Goal: Task Accomplishment & Management: Complete application form

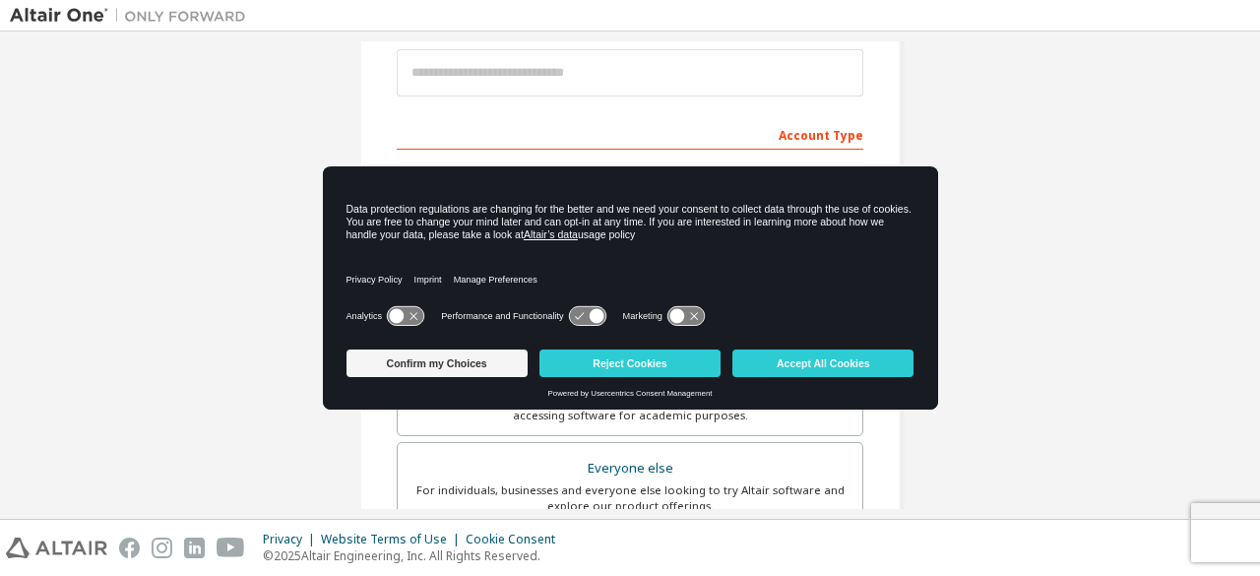
scroll to position [295, 0]
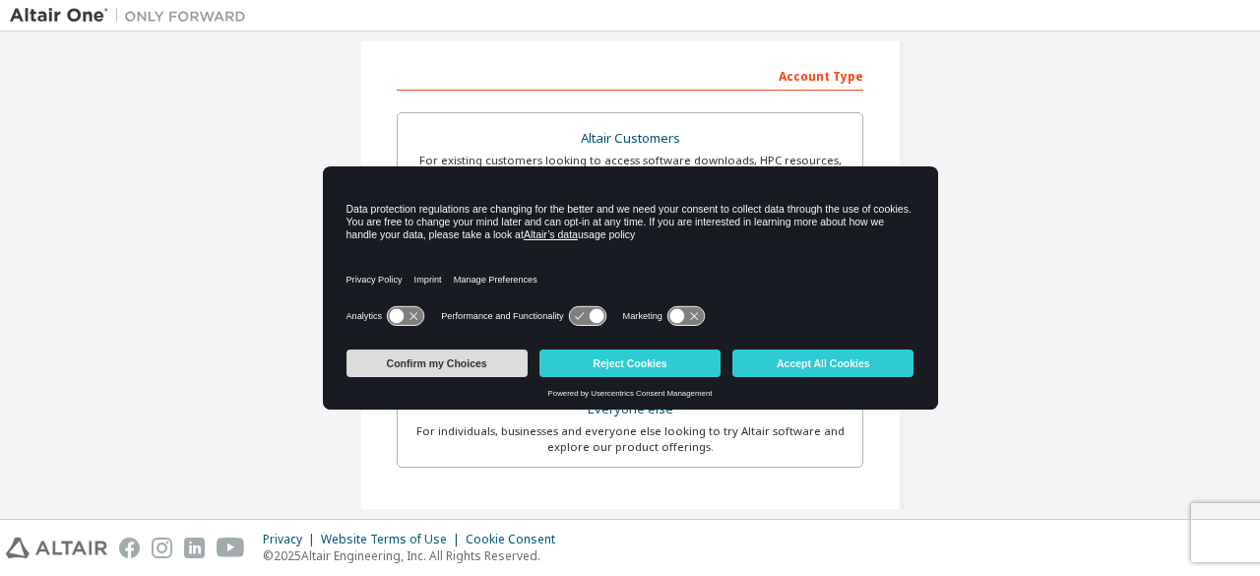
click at [461, 363] on button "Confirm my Choices" at bounding box center [437, 364] width 181 height 28
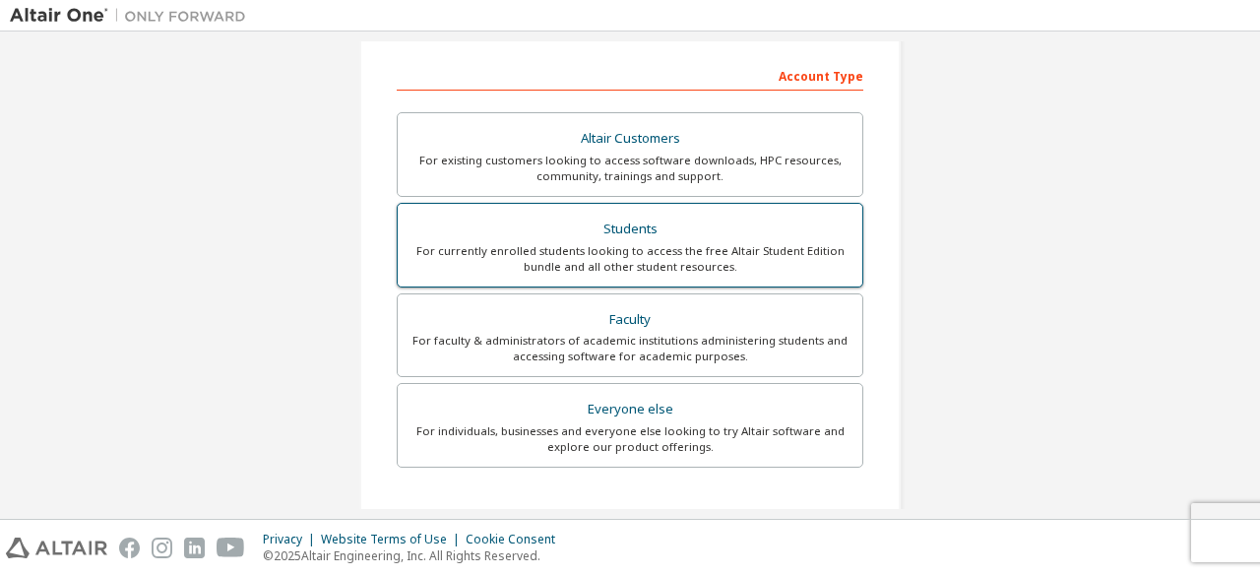
click at [742, 235] on div "Students" at bounding box center [630, 230] width 441 height 28
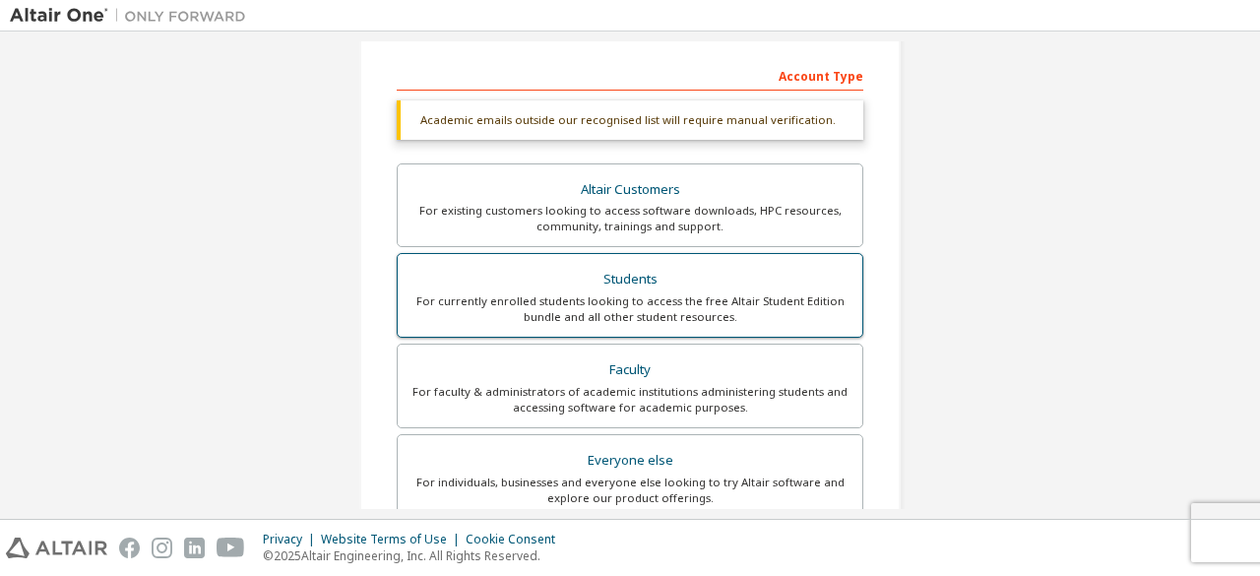
click at [752, 281] on div "Students" at bounding box center [630, 280] width 441 height 28
click at [707, 309] on div "For currently enrolled students looking to access the free Altair Student Editi…" at bounding box center [630, 309] width 441 height 32
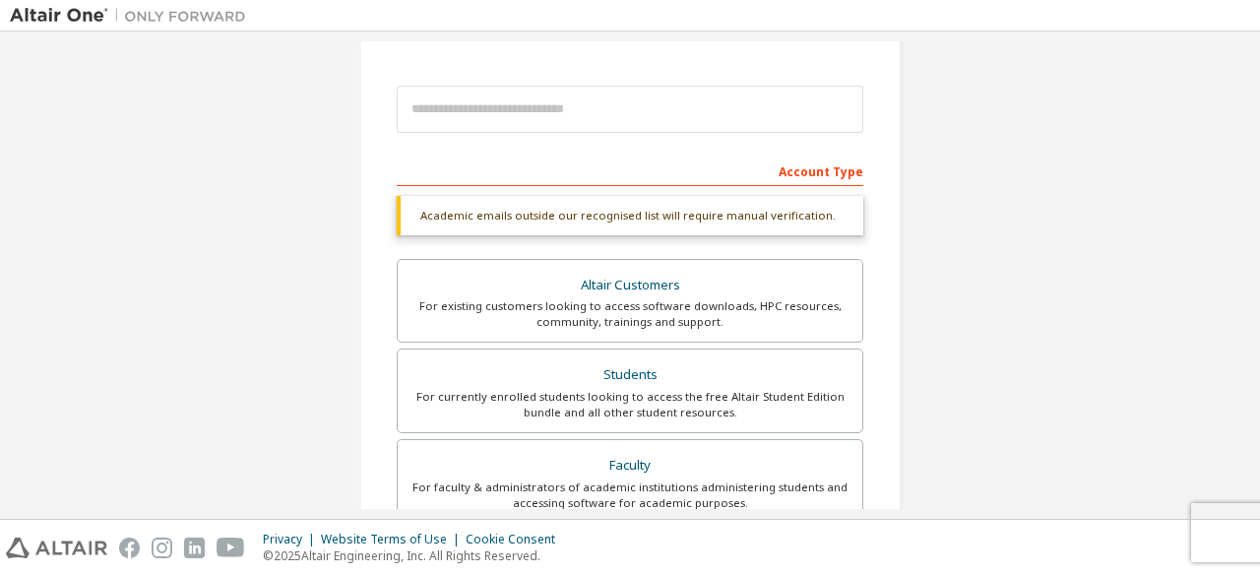
scroll to position [325, 0]
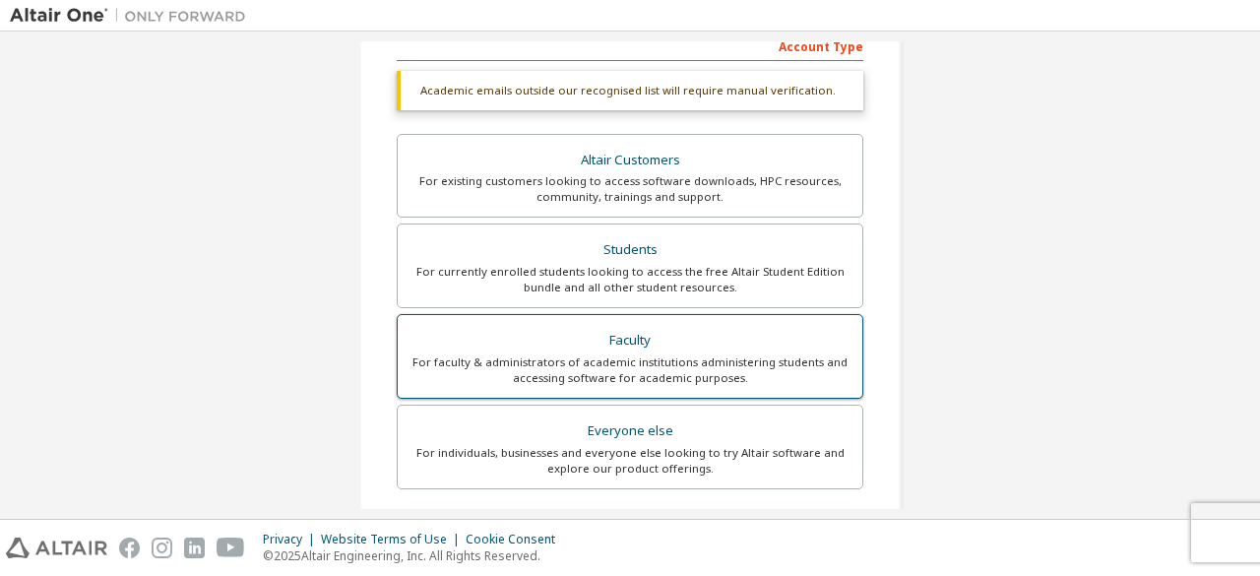
click at [624, 336] on div "Faculty" at bounding box center [630, 341] width 441 height 28
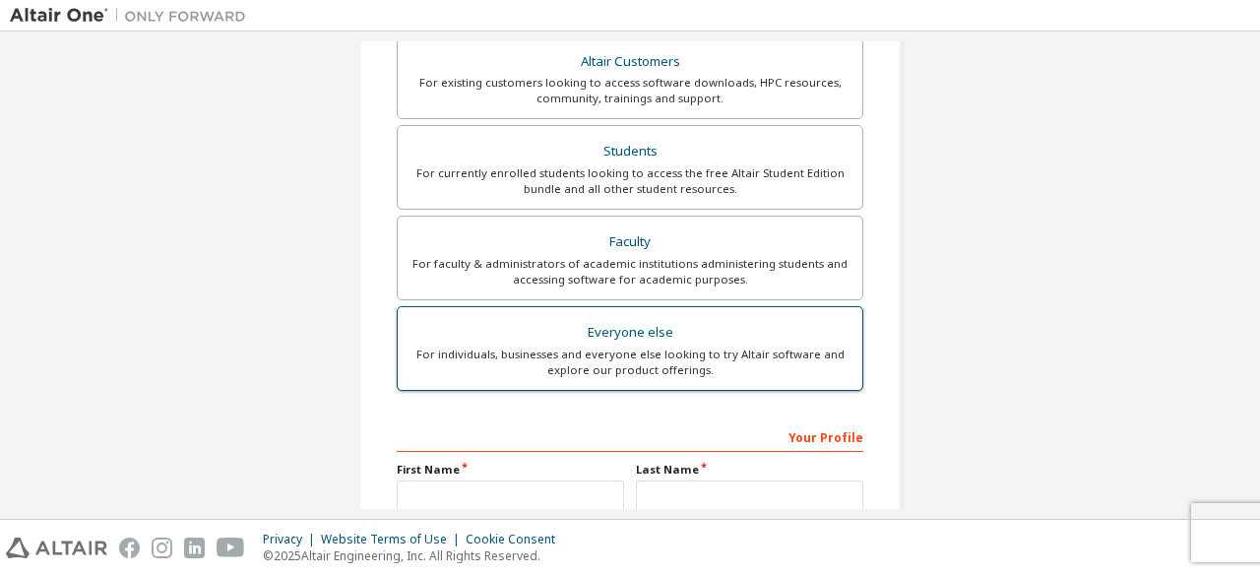
scroll to position [522, 0]
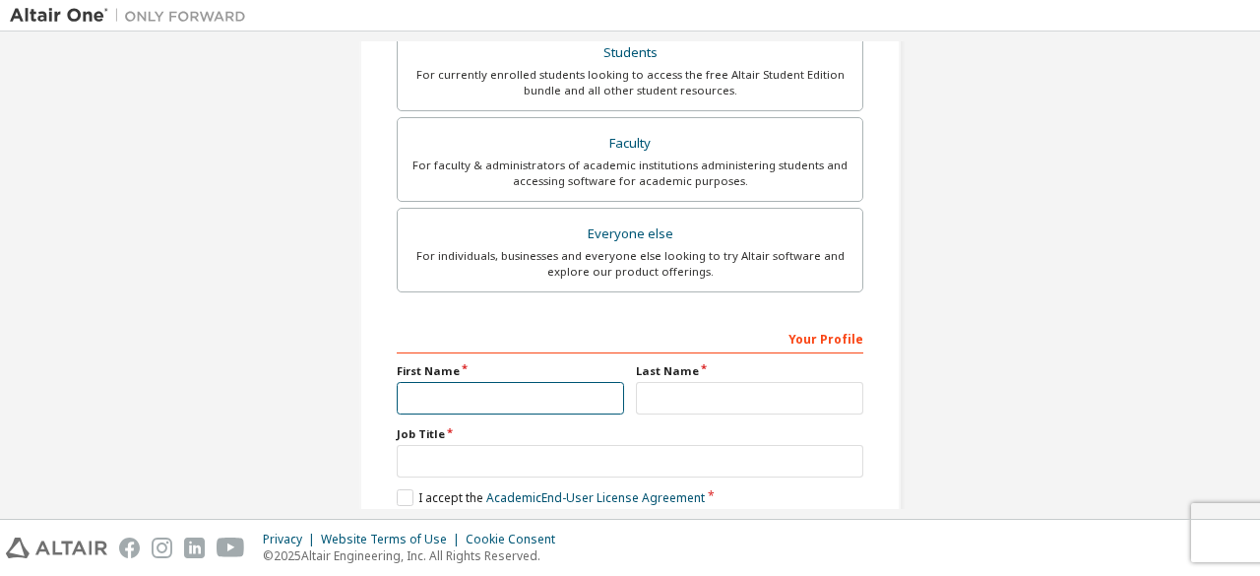
click at [482, 392] on input "text" at bounding box center [510, 398] width 227 height 32
type input "*****"
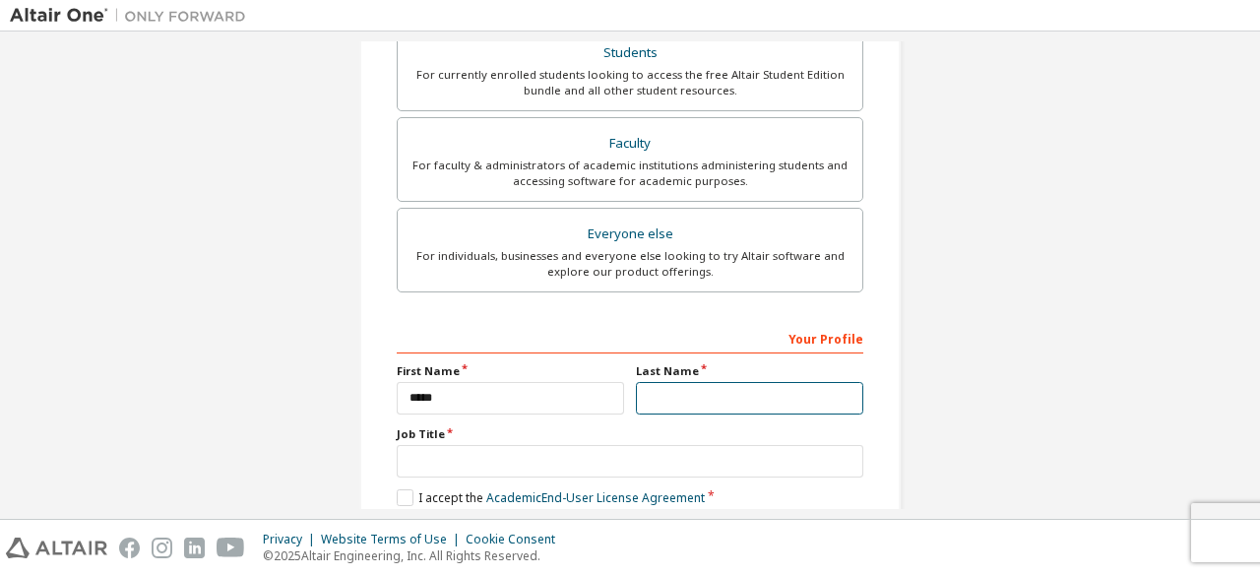
click at [719, 388] on input "text" at bounding box center [749, 398] width 227 height 32
type input "*****"
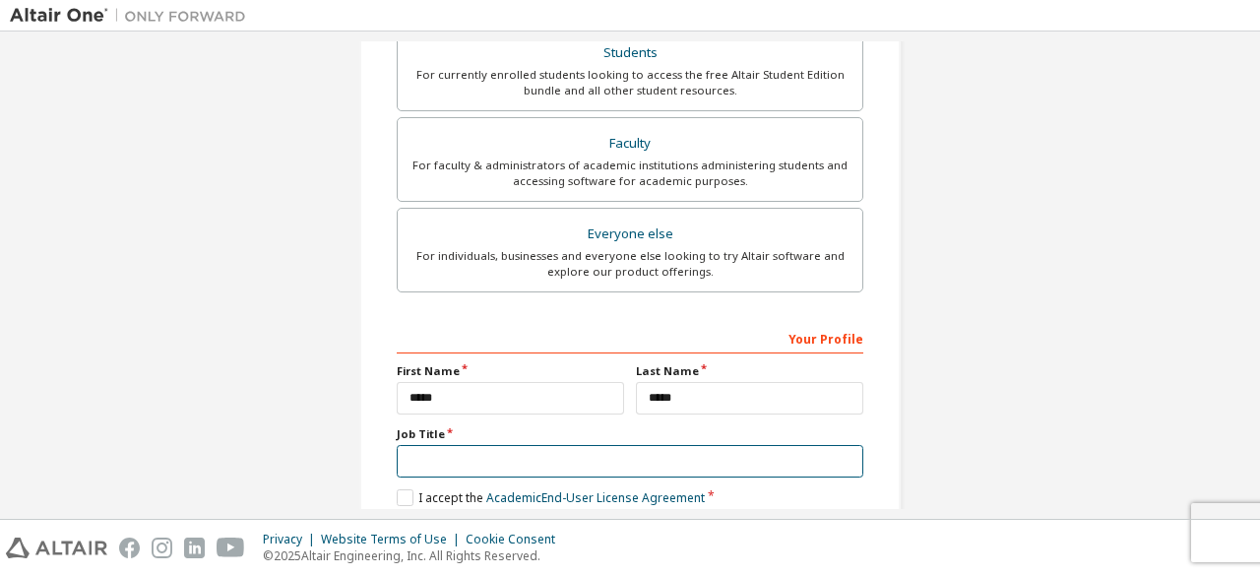
click at [628, 462] on input "text" at bounding box center [630, 461] width 467 height 32
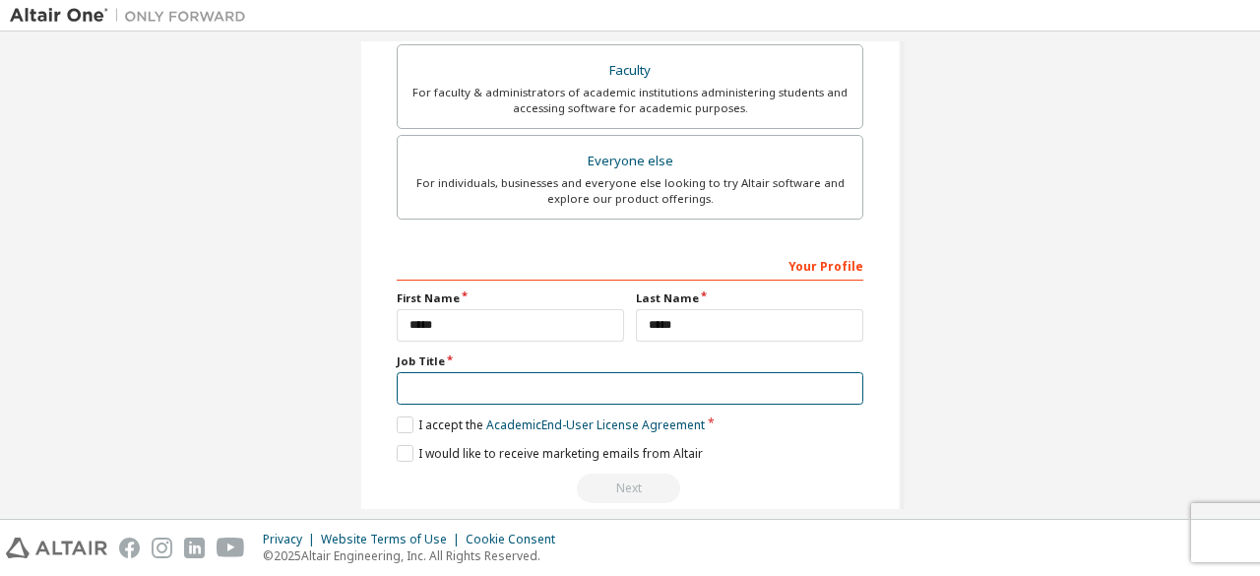
scroll to position [620, 0]
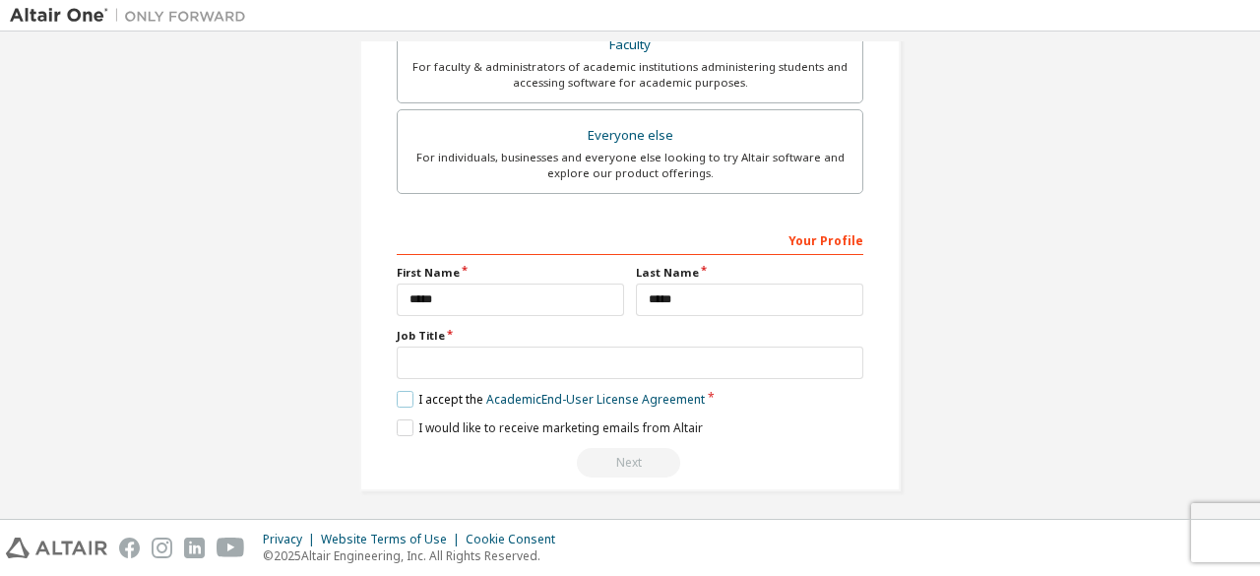
click at [403, 391] on label "I accept the Academic End-User License Agreement" at bounding box center [551, 399] width 308 height 17
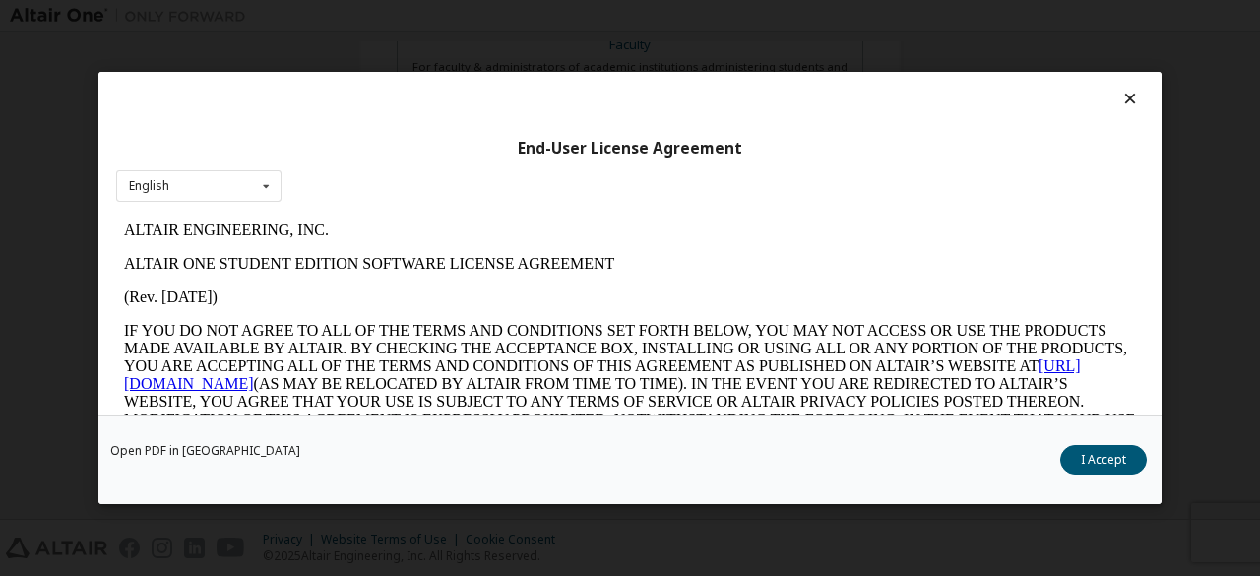
scroll to position [0, 0]
click at [1125, 108] on div at bounding box center [630, 104] width 1028 height 28
click at [1121, 102] on icon at bounding box center [1131, 99] width 21 height 18
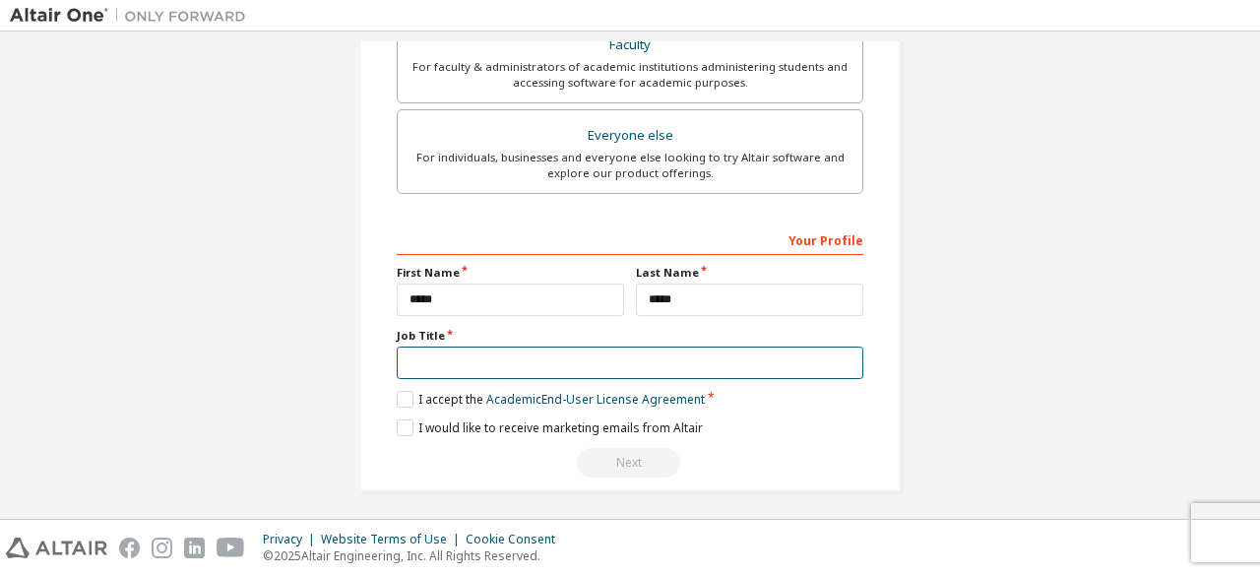
click at [447, 347] on input "text" at bounding box center [630, 363] width 467 height 32
type input "*******"
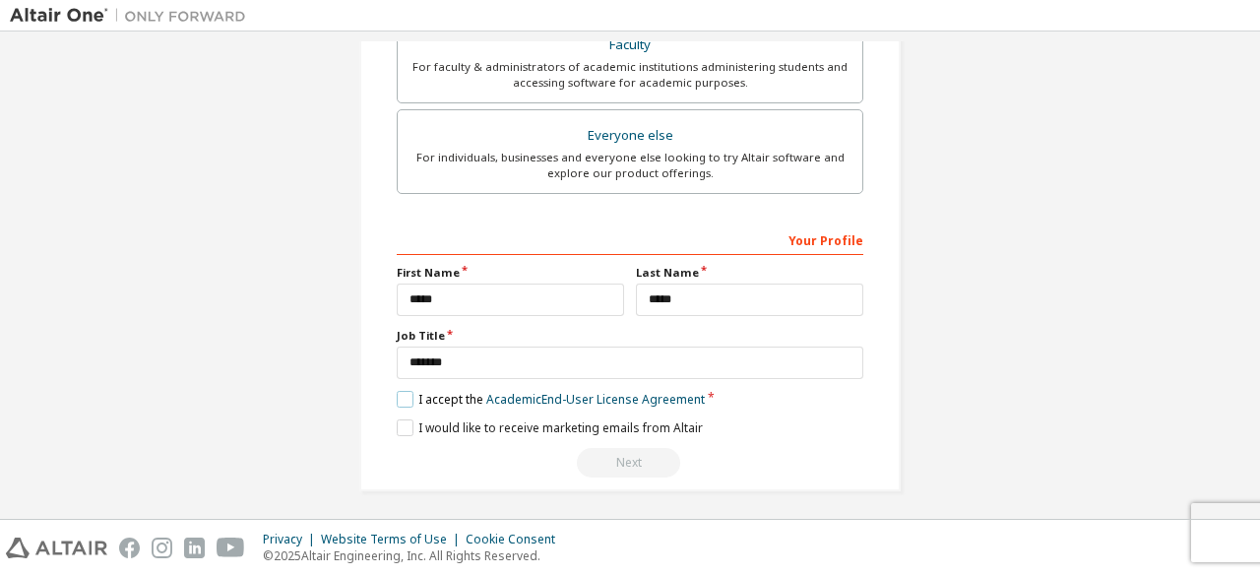
click at [400, 396] on label "I accept the Academic End-User License Agreement" at bounding box center [551, 399] width 308 height 17
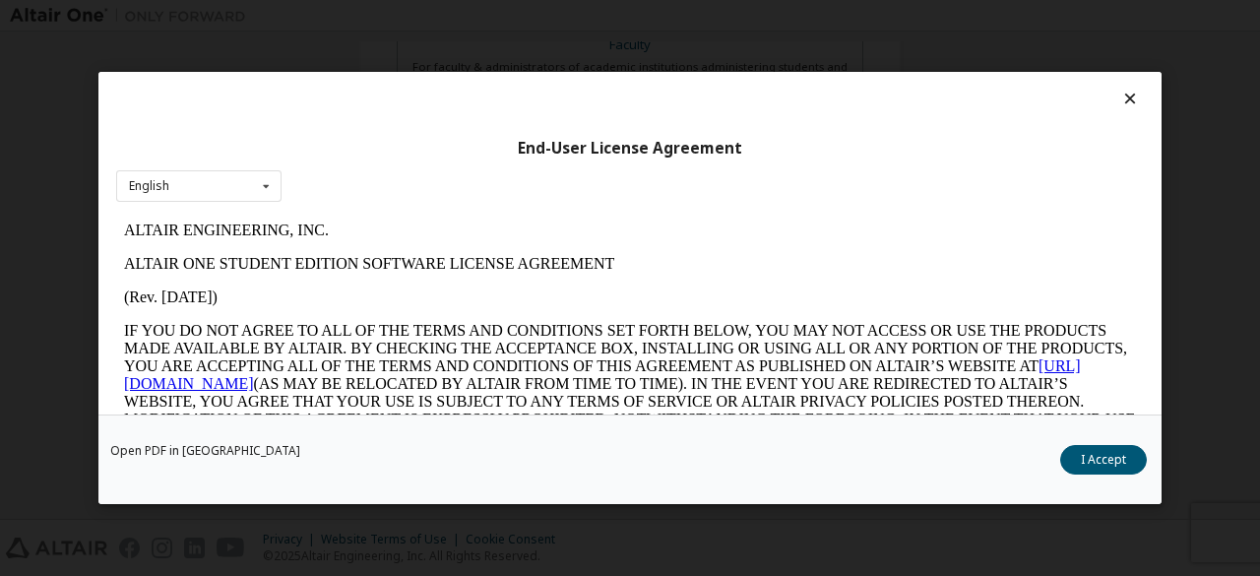
click at [1122, 96] on icon at bounding box center [1131, 99] width 21 height 18
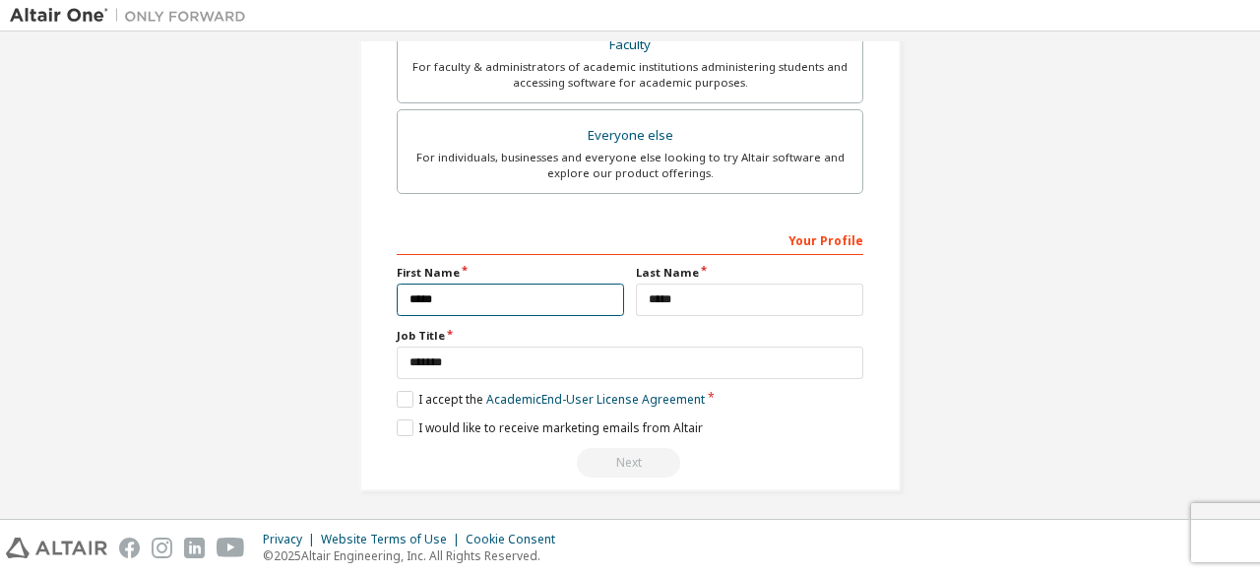
drag, startPoint x: 419, startPoint y: 290, endPoint x: 418, endPoint y: 300, distance: 10.0
click at [418, 291] on input "*****" at bounding box center [510, 300] width 227 height 32
type input "*****"
click at [405, 391] on label "I accept the Academic End-User License Agreement" at bounding box center [551, 399] width 308 height 17
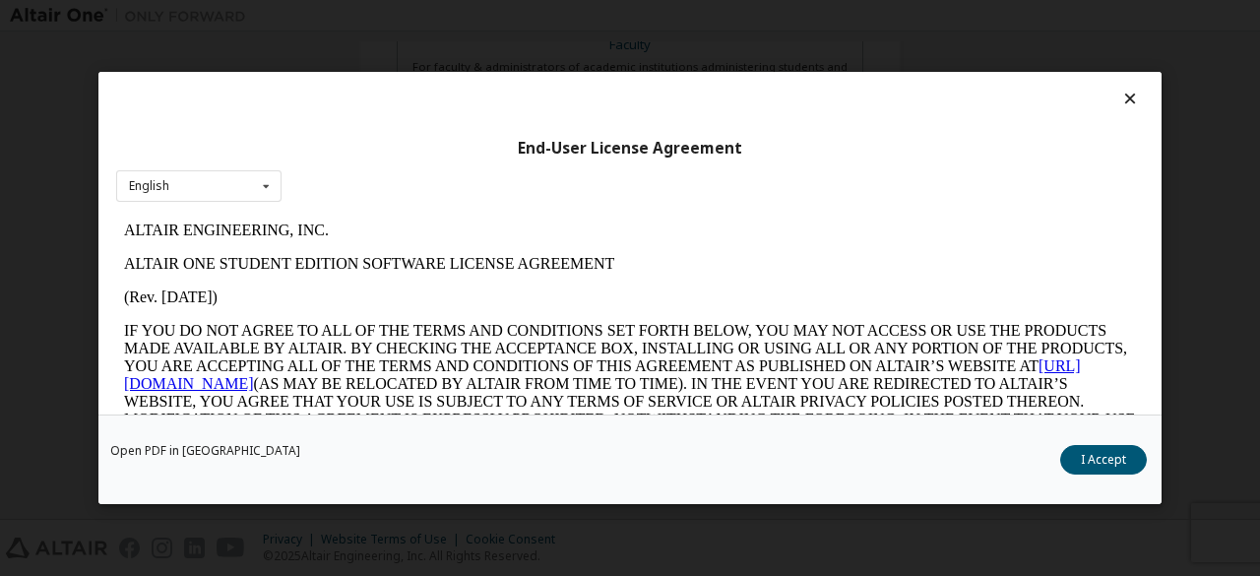
click at [1123, 98] on icon at bounding box center [1131, 99] width 21 height 18
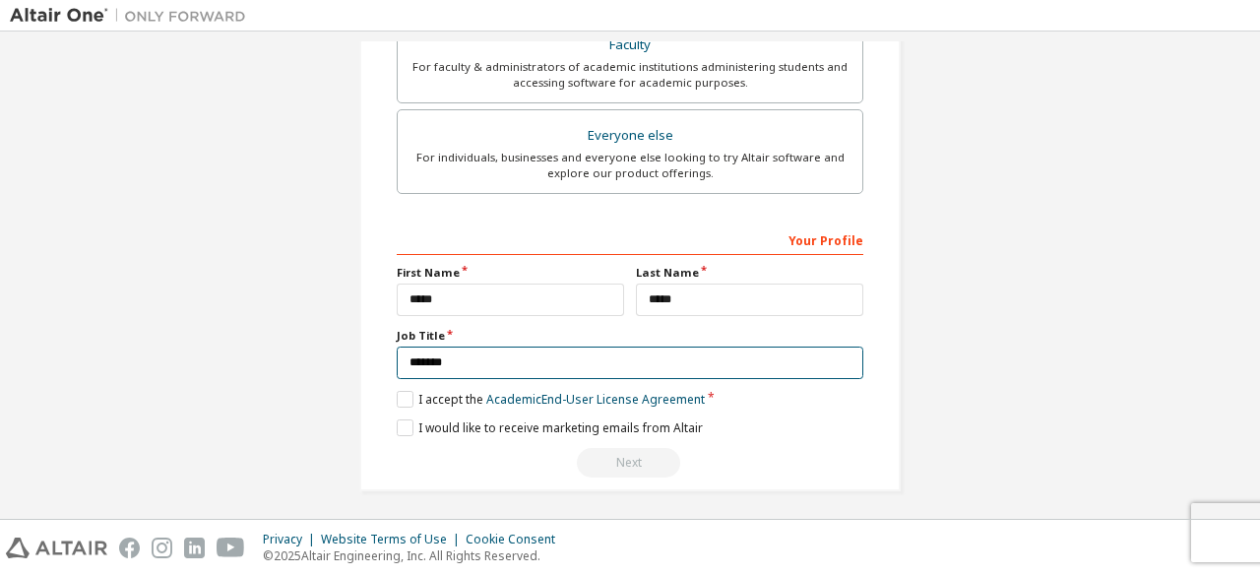
drag, startPoint x: 474, startPoint y: 355, endPoint x: 187, endPoint y: 470, distance: 308.5
type input "*"
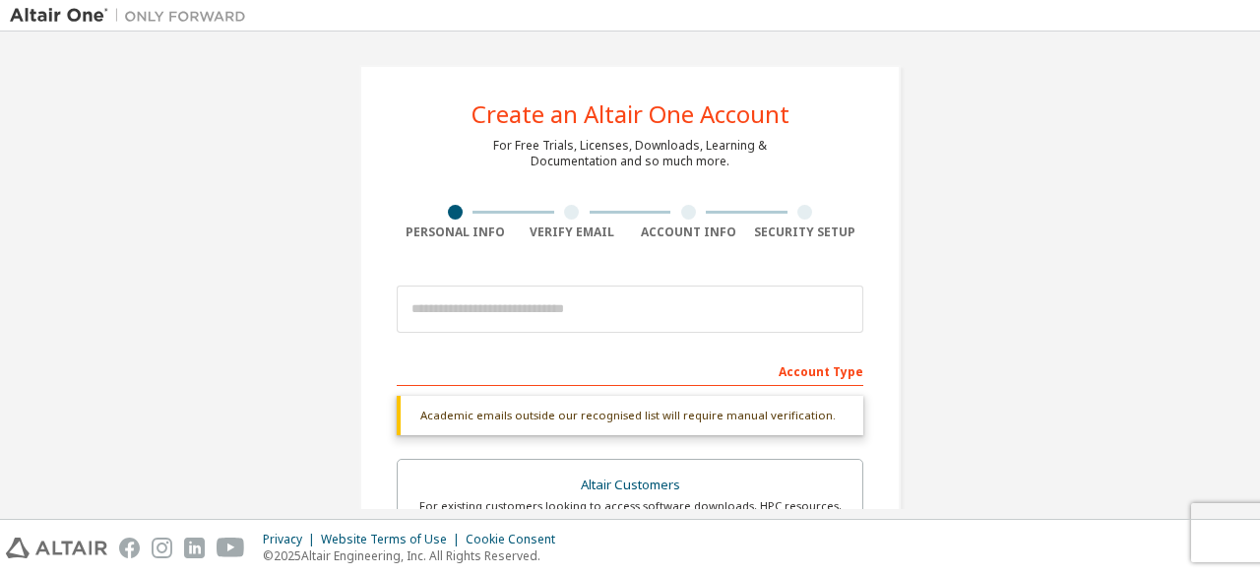
type input "********"
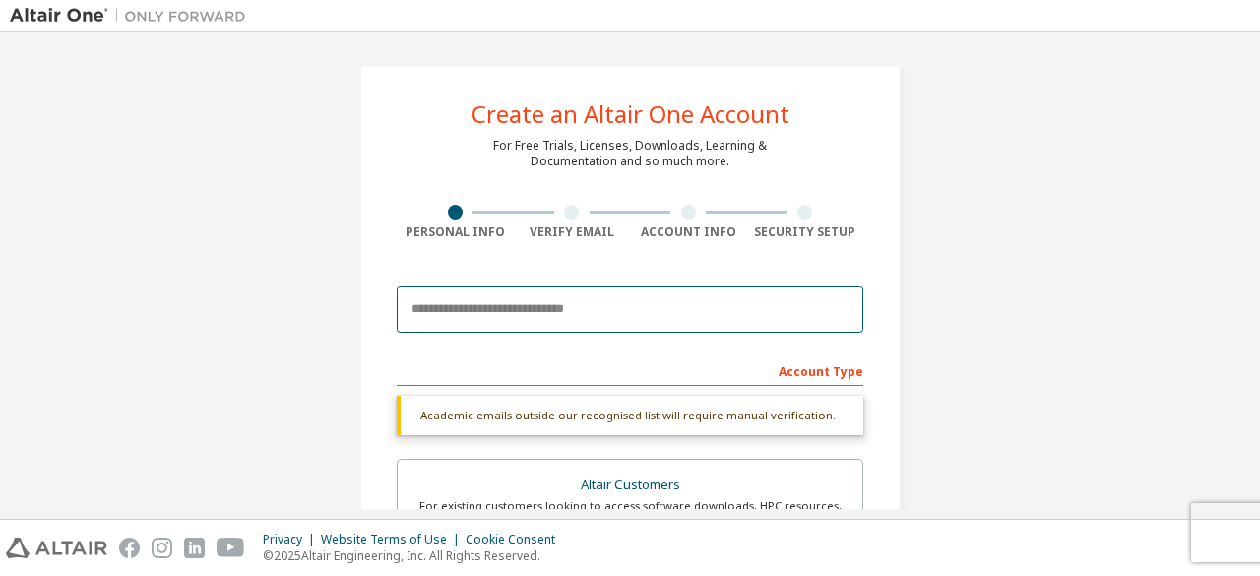
click at [462, 309] on input "email" at bounding box center [630, 309] width 467 height 47
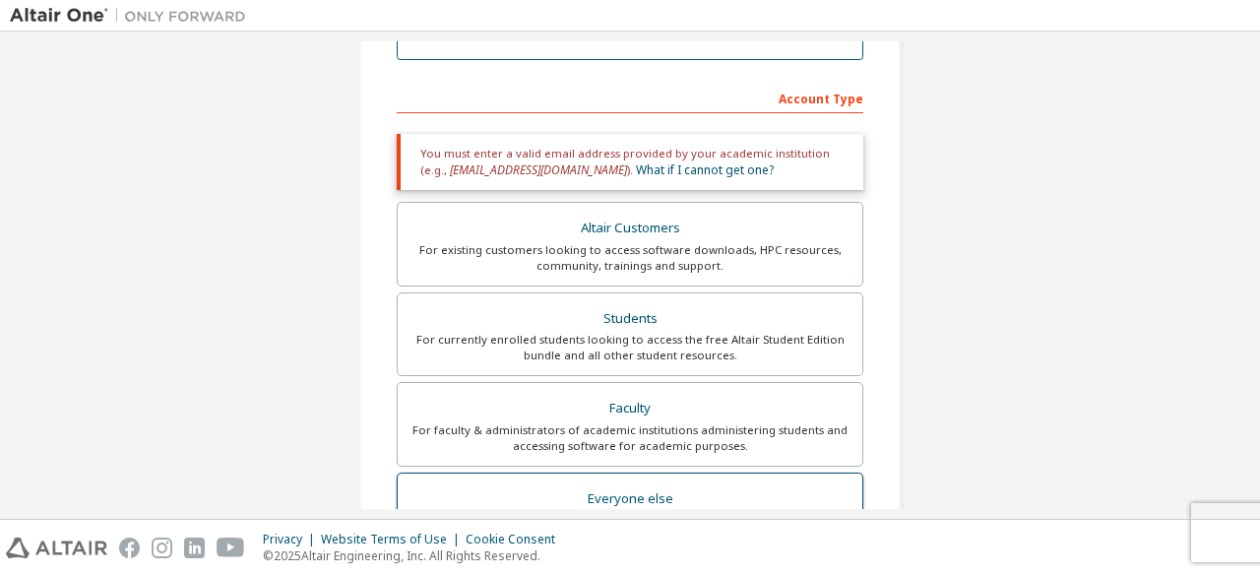
scroll to position [115, 0]
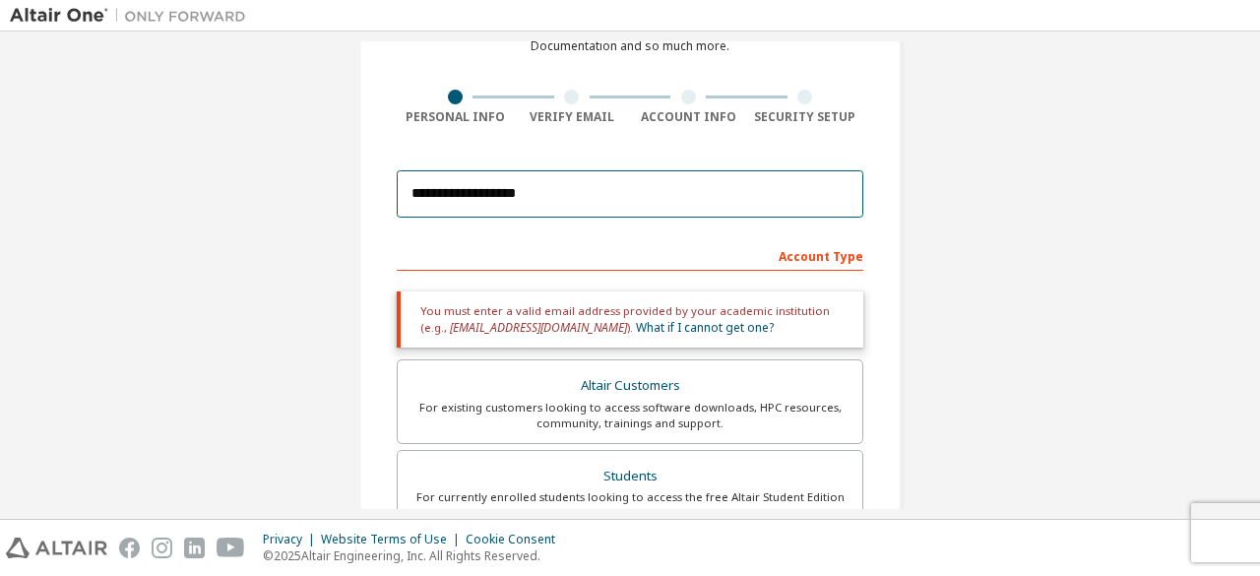
type input "**********"
drag, startPoint x: 15, startPoint y: 225, endPoint x: 0, endPoint y: 220, distance: 15.9
click at [0, 222] on div "**********" at bounding box center [630, 275] width 1260 height 487
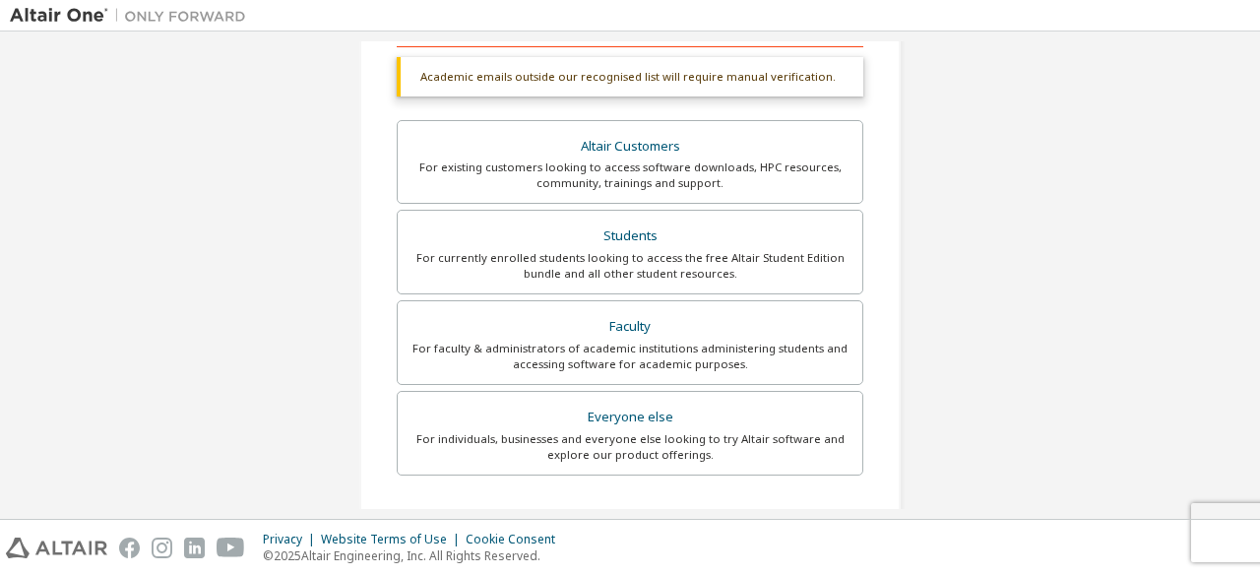
scroll to position [509, 0]
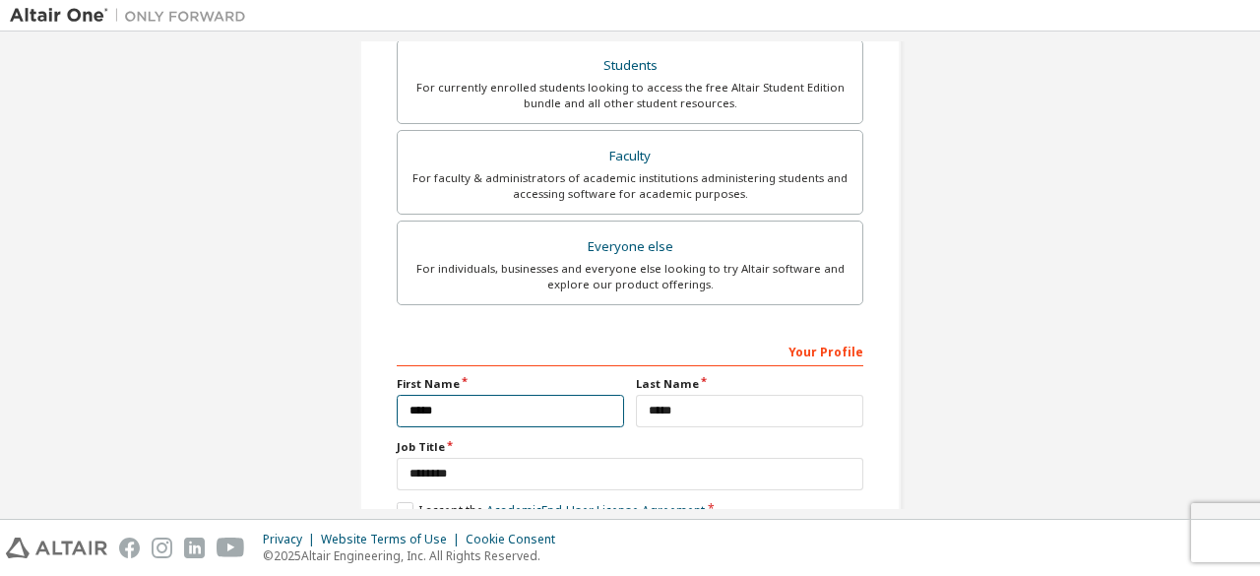
click at [160, 445] on div "Create an Altair One Account For Free Trials, Licenses, Downloads, Learning & D…" at bounding box center [630, 79] width 1241 height 1094
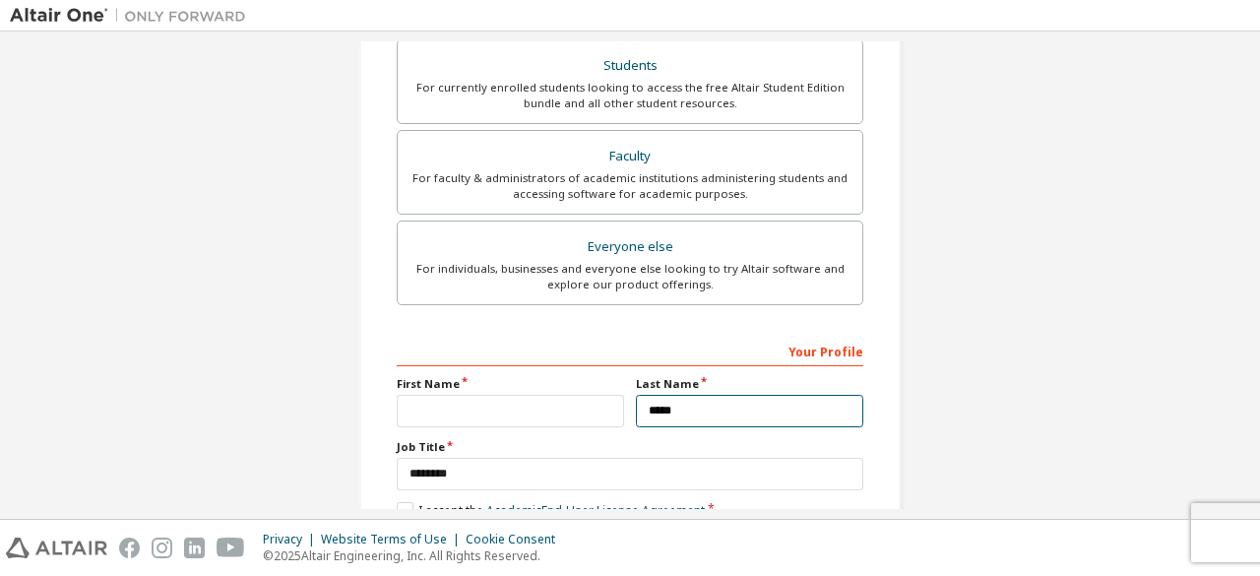
drag, startPoint x: 694, startPoint y: 397, endPoint x: 572, endPoint y: 420, distance: 124.4
click at [555, 434] on div "Your Profile First Name Last Name ***** Job Title ******** Please provide State…" at bounding box center [630, 462] width 467 height 255
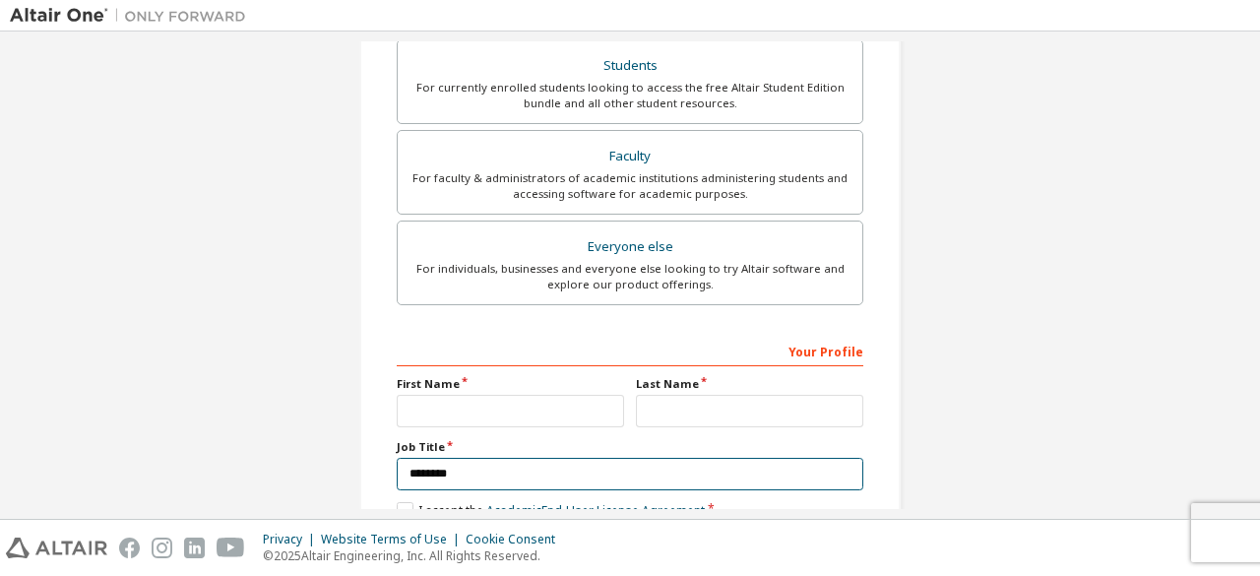
scroll to position [620, 0]
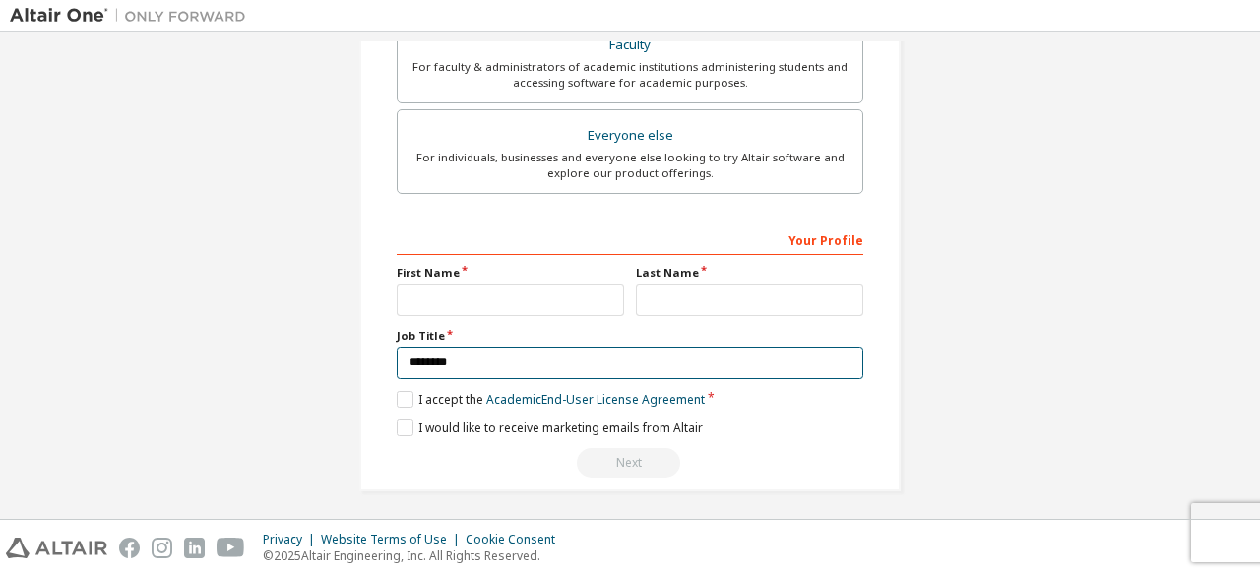
click at [186, 540] on div "Create an Altair One Account For Free Trials, Licenses, Downloads, Learning & D…" at bounding box center [630, 288] width 1260 height 576
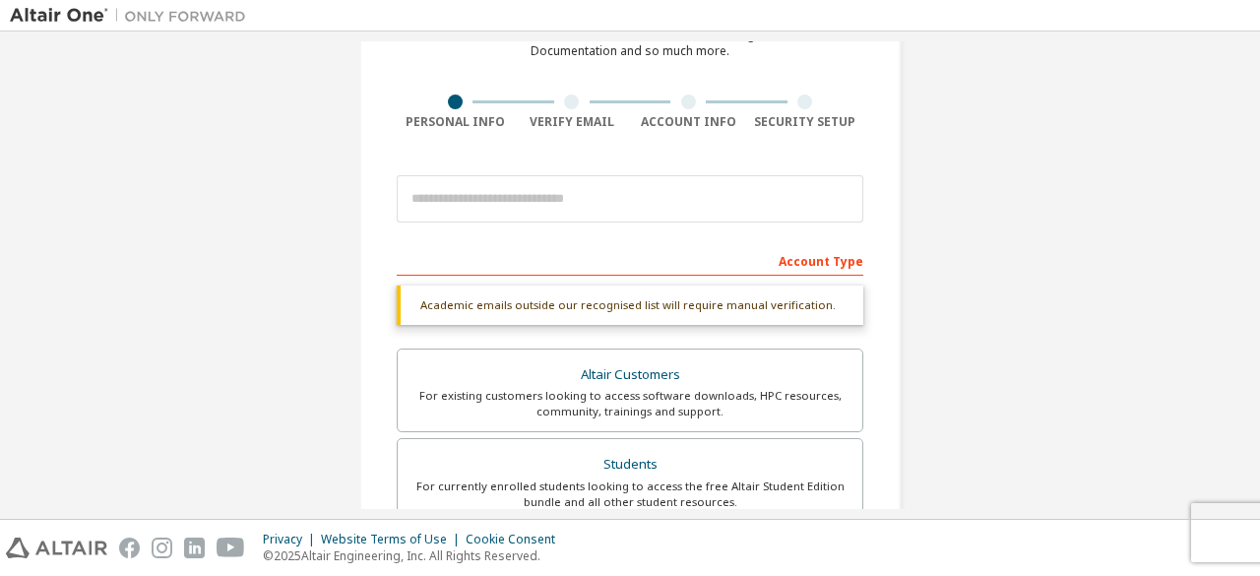
scroll to position [0, 0]
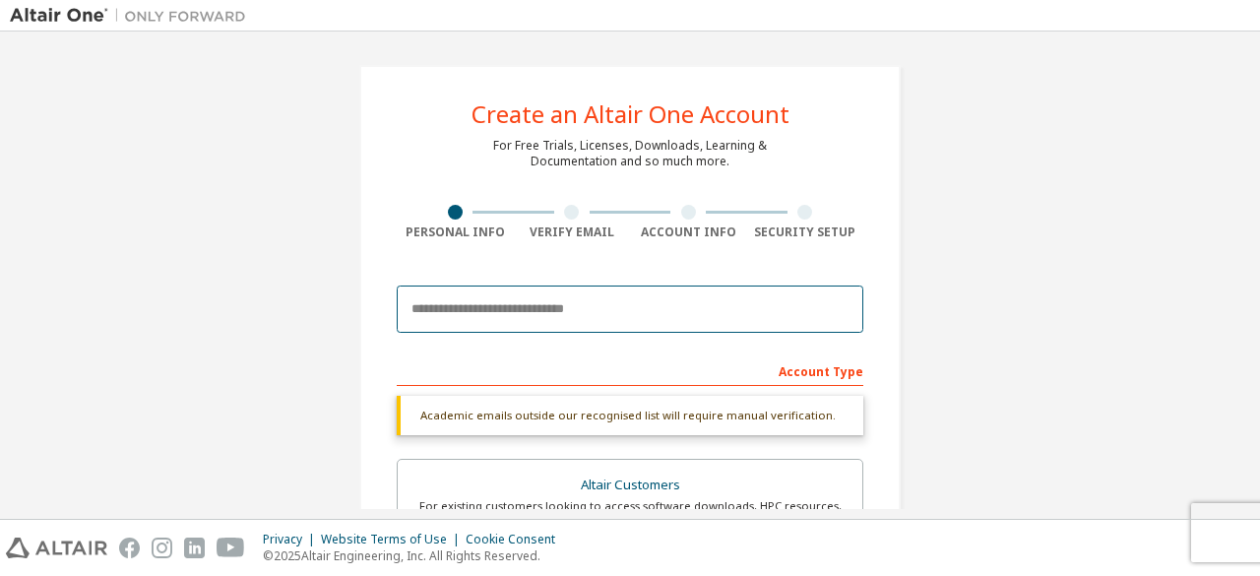
click at [471, 316] on input "email" at bounding box center [630, 309] width 467 height 47
paste input "**********"
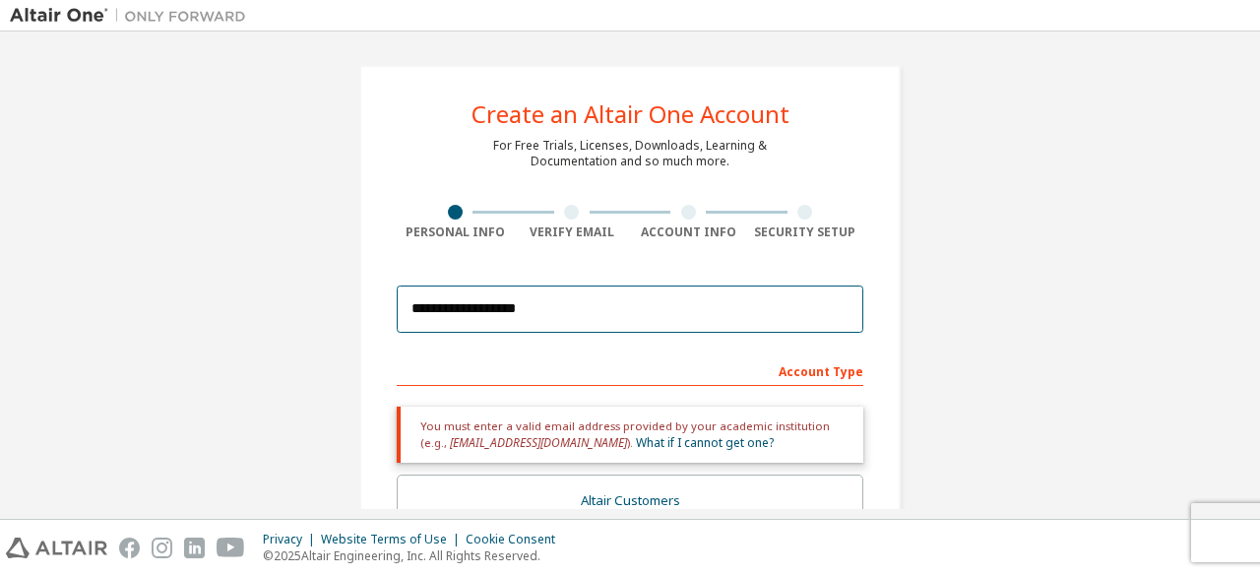
drag, startPoint x: 557, startPoint y: 307, endPoint x: 14, endPoint y: 367, distance: 546.8
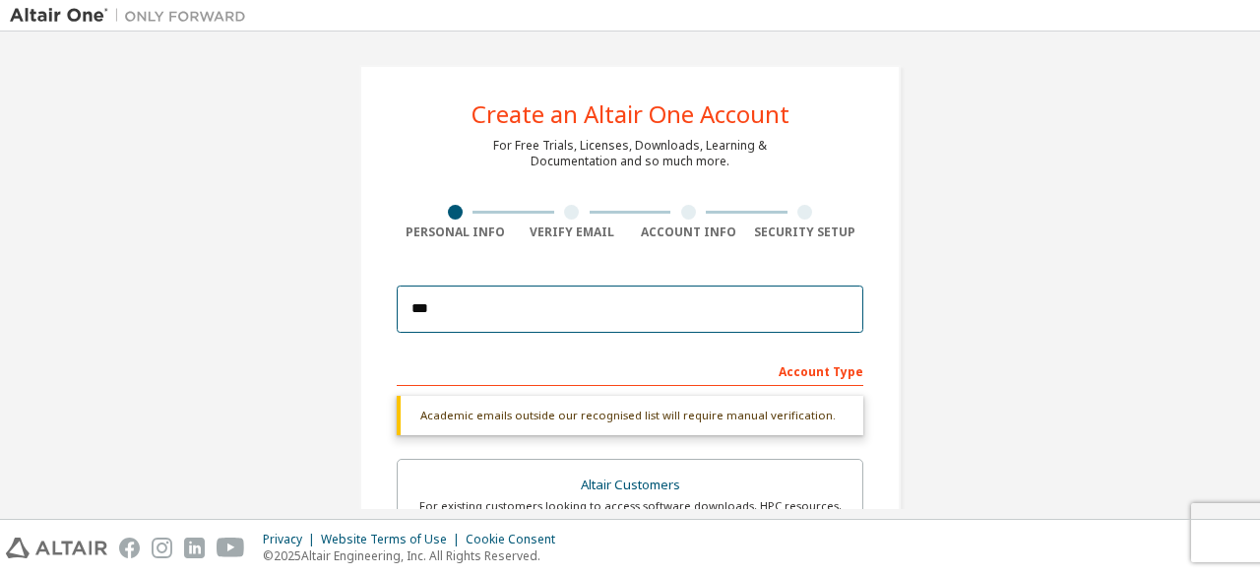
type input "**********"
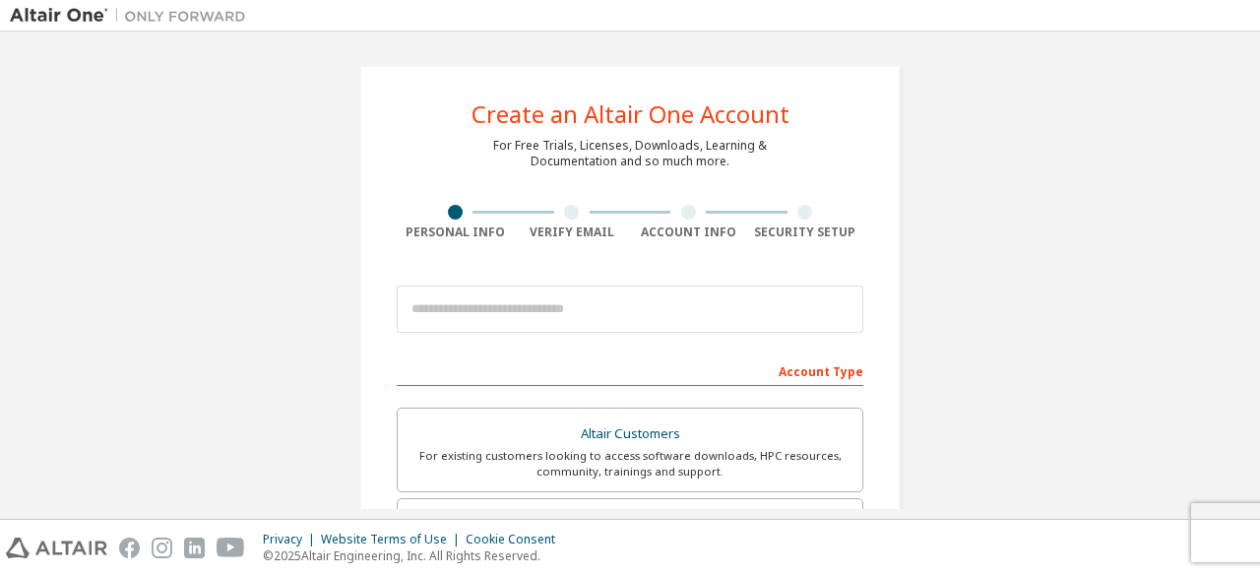
scroll to position [295, 0]
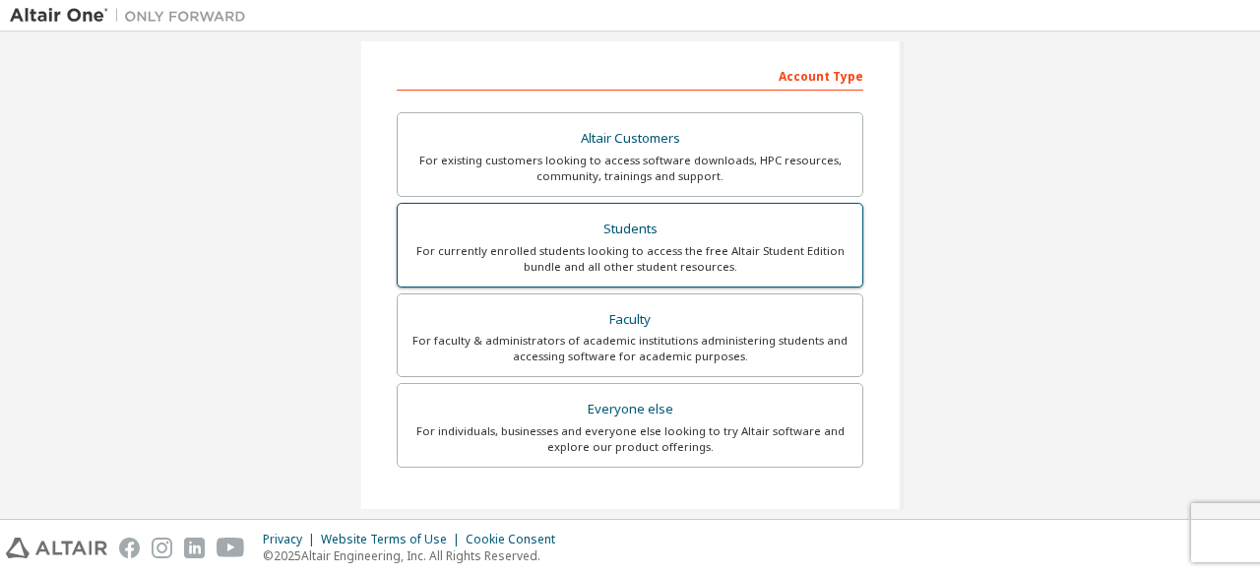
click at [739, 252] on div "For currently enrolled students looking to access the free Altair Student Editi…" at bounding box center [630, 259] width 441 height 32
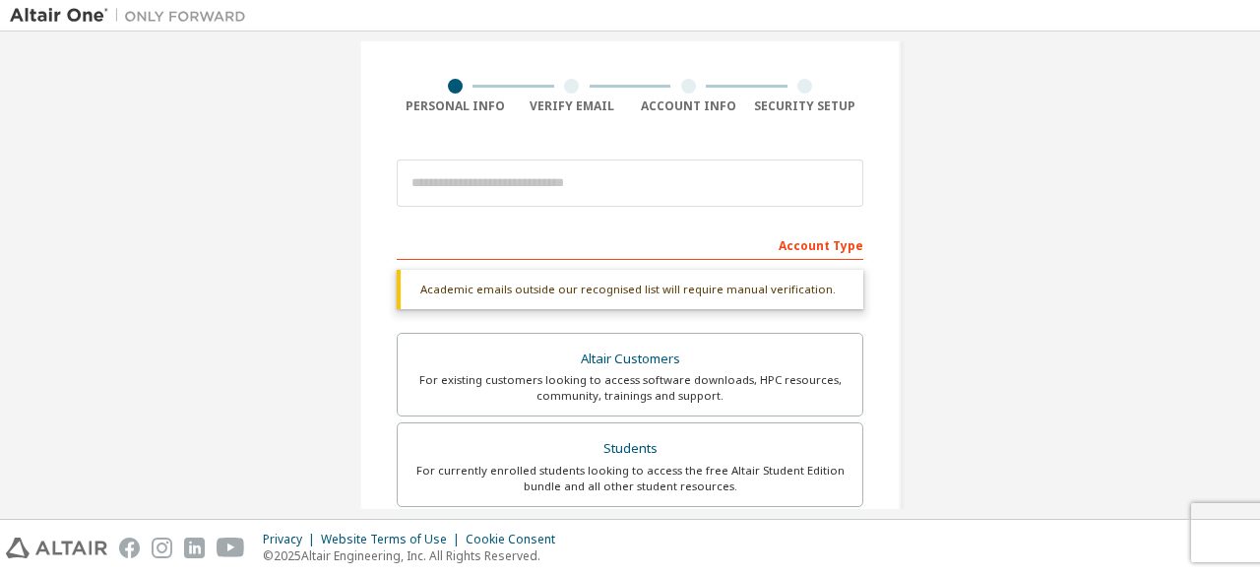
scroll to position [98, 0]
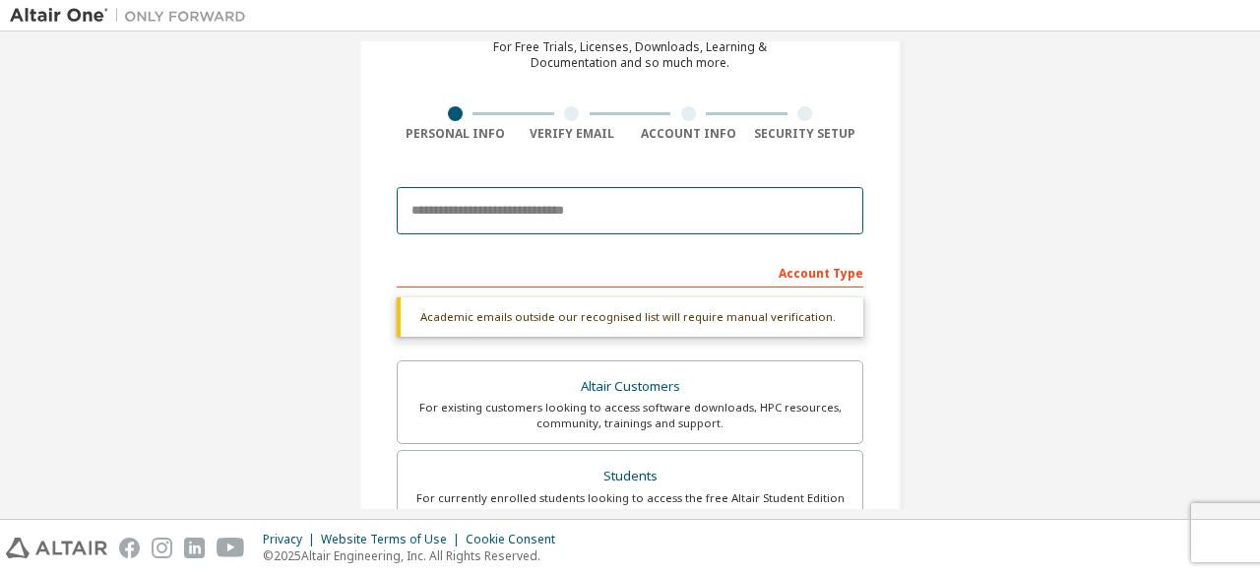
click at [453, 205] on input "email" at bounding box center [630, 210] width 467 height 47
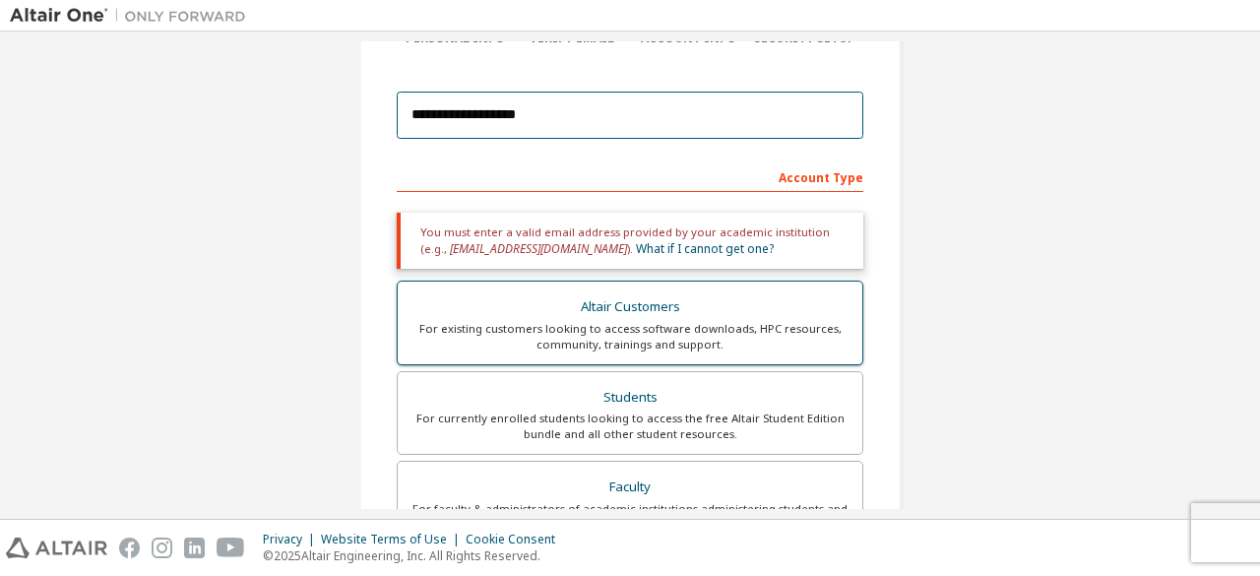
scroll to position [197, 0]
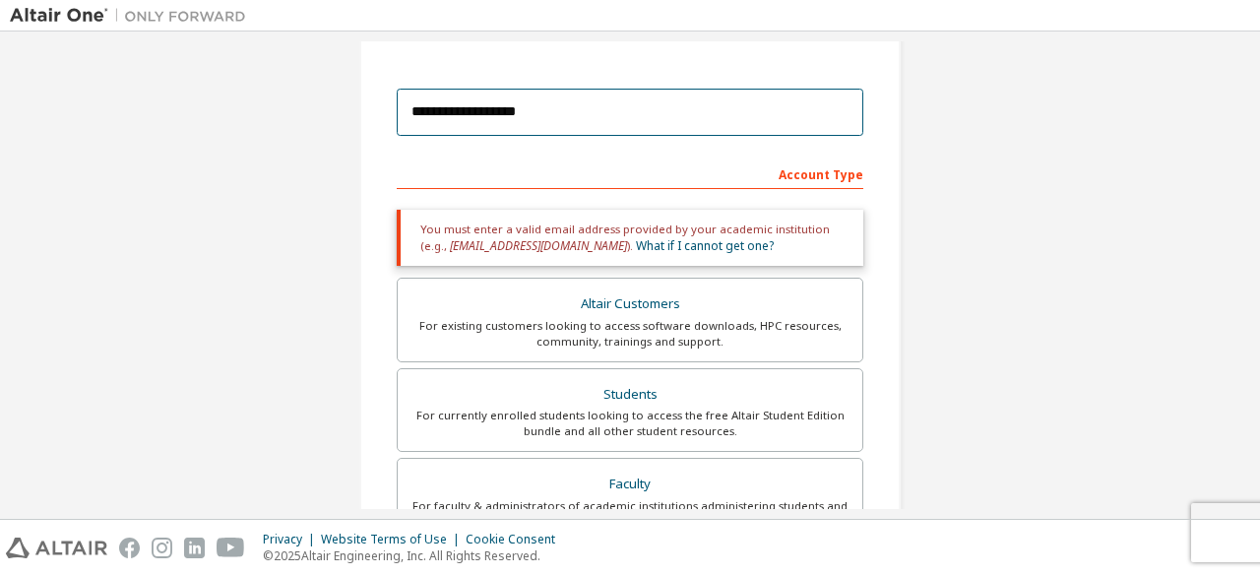
drag, startPoint x: 574, startPoint y: 104, endPoint x: 0, endPoint y: 65, distance: 575.4
click at [0, 68] on div "**********" at bounding box center [630, 275] width 1260 height 487
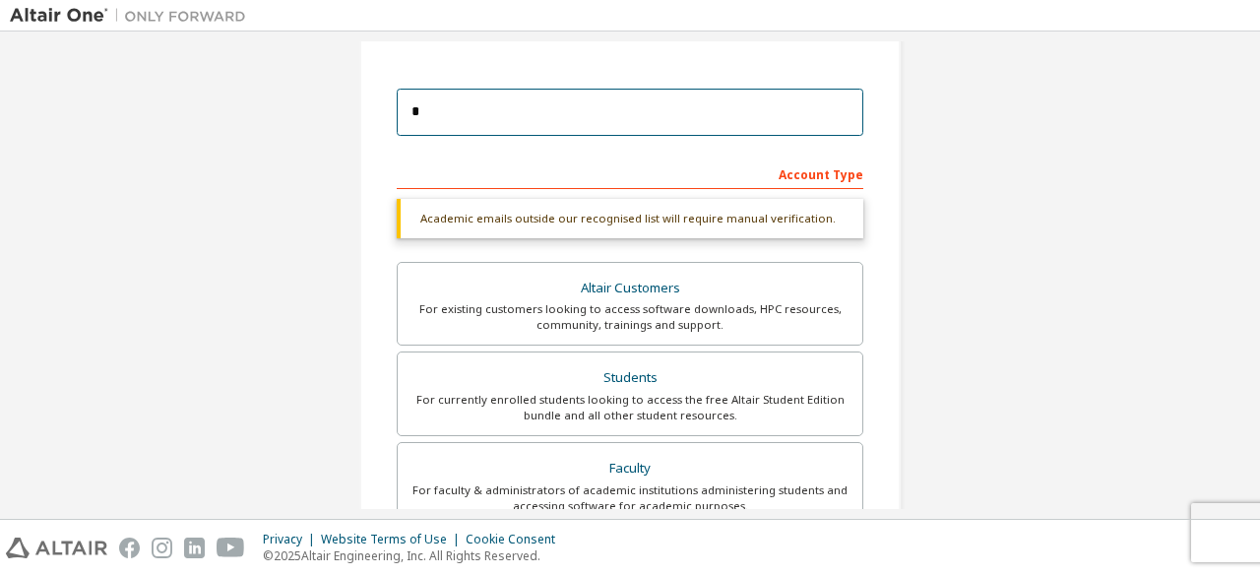
type input "*"
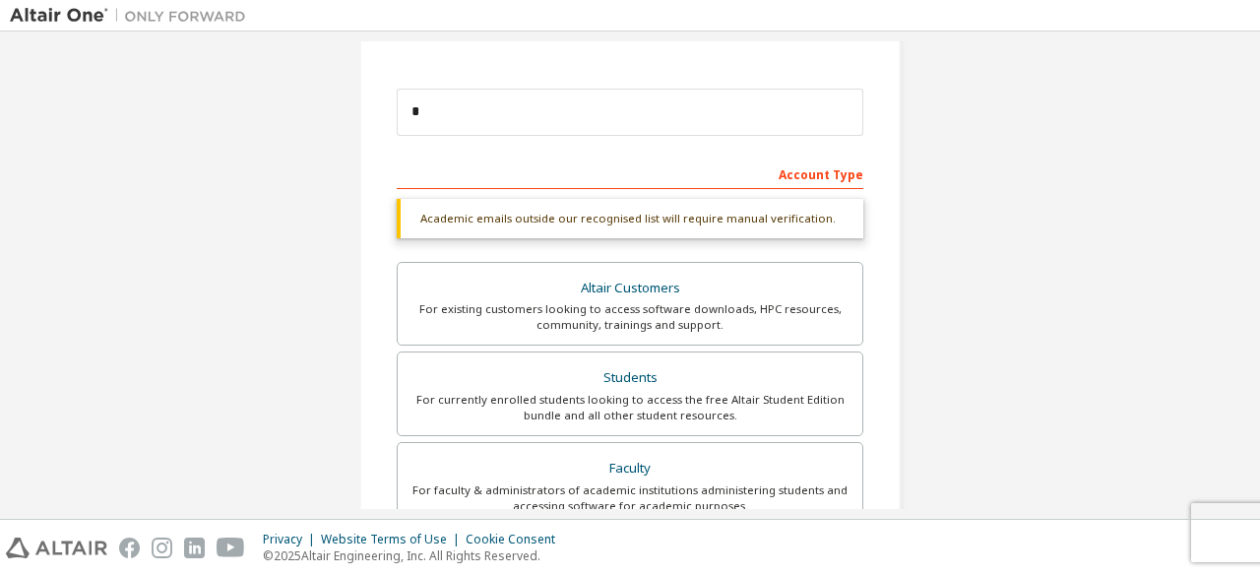
click at [1075, 203] on div "Create an Altair One Account For Free Trials, Licenses, Downloads, Learning & D…" at bounding box center [630, 391] width 1241 height 1094
click at [751, 221] on div "Academic emails outside our recognised list will require manual verification." at bounding box center [630, 218] width 467 height 39
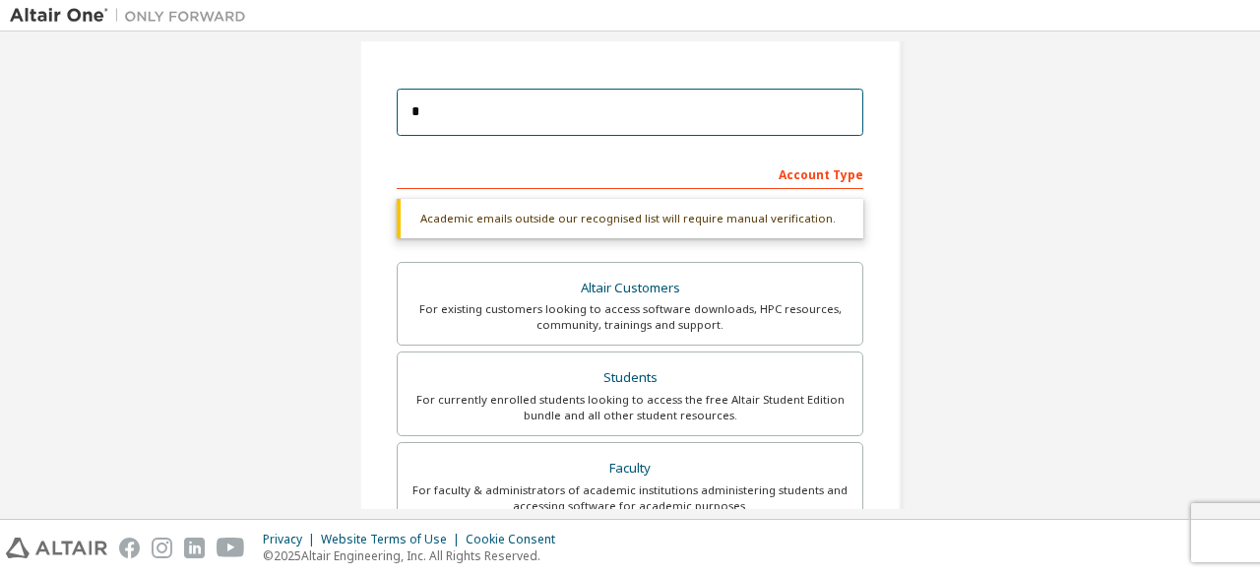
click at [610, 125] on input "*" at bounding box center [630, 112] width 467 height 47
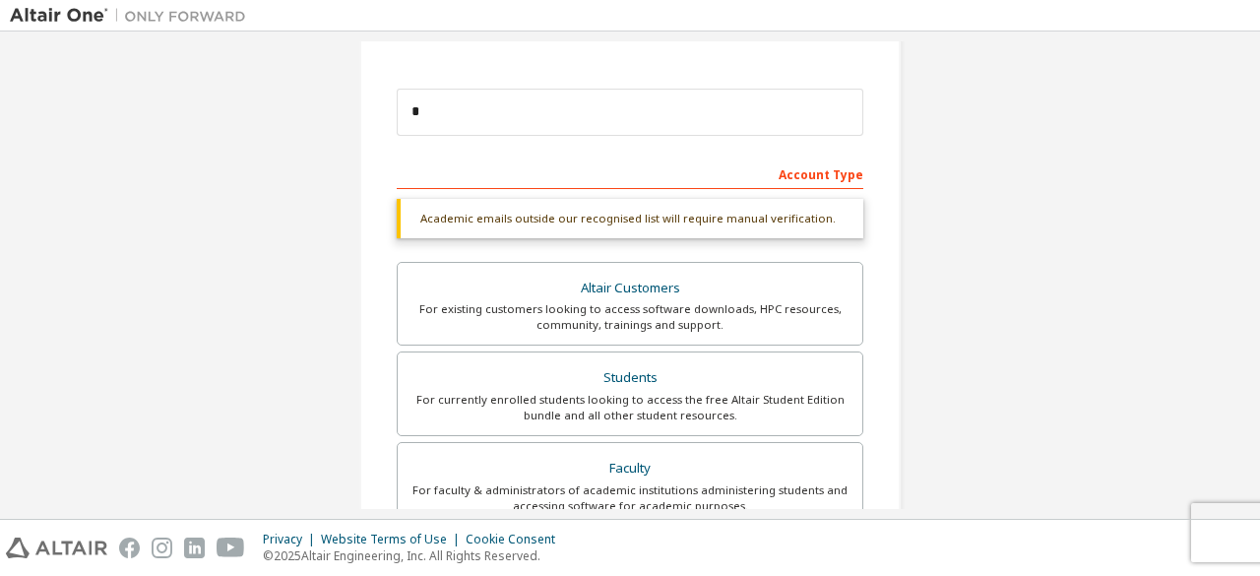
click at [1067, 238] on div "Create an Altair One Account For Free Trials, Licenses, Downloads, Learning & D…" at bounding box center [630, 391] width 1241 height 1094
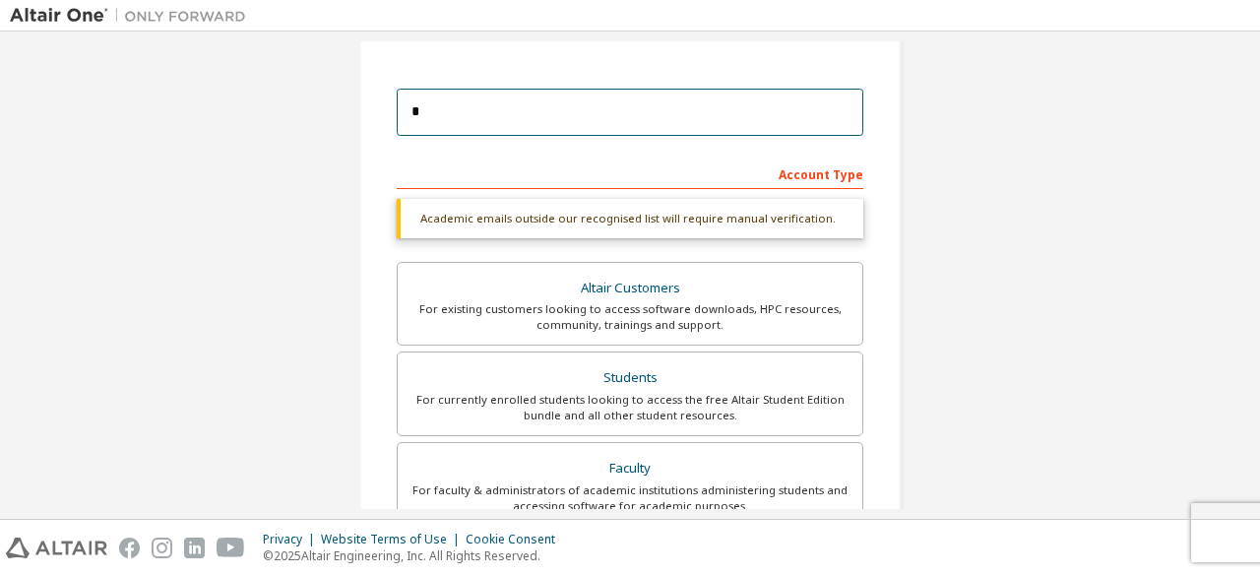
drag, startPoint x: 463, startPoint y: 114, endPoint x: 337, endPoint y: 100, distance: 126.8
click at [337, 100] on div "Create an Altair One Account For Free Trials, Licenses, Downloads, Learning & D…" at bounding box center [630, 391] width 589 height 1094
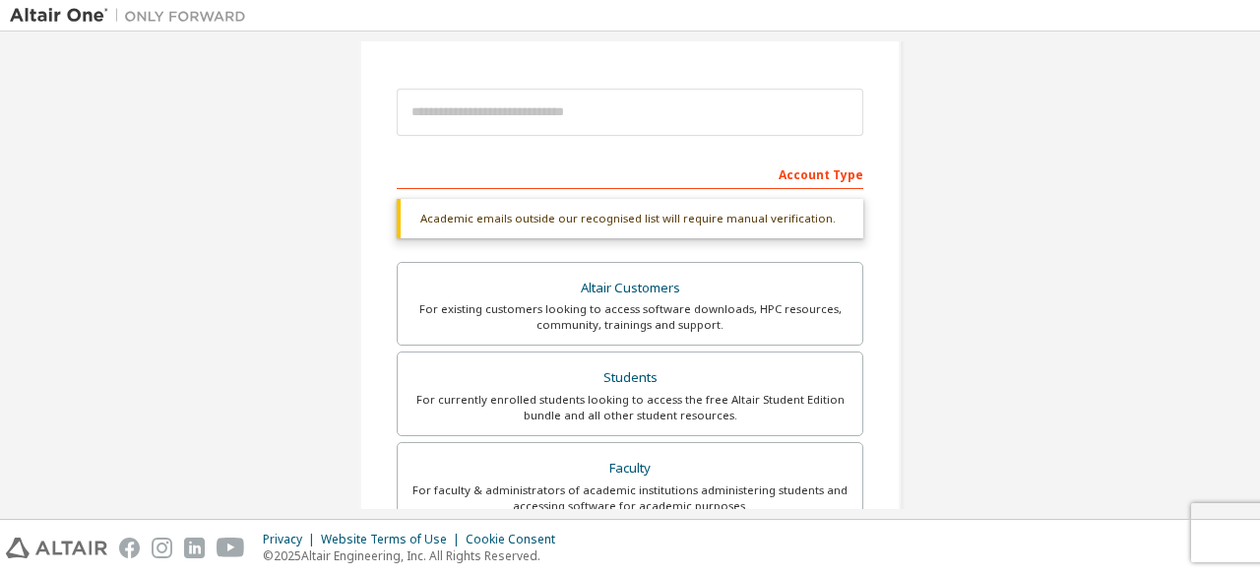
click at [980, 188] on div "Create an Altair One Account For Free Trials, Licenses, Downloads, Learning & D…" at bounding box center [630, 391] width 1241 height 1094
click at [638, 246] on div "Academic emails outside our recognised list will require manual verification. Y…" at bounding box center [630, 224] width 467 height 51
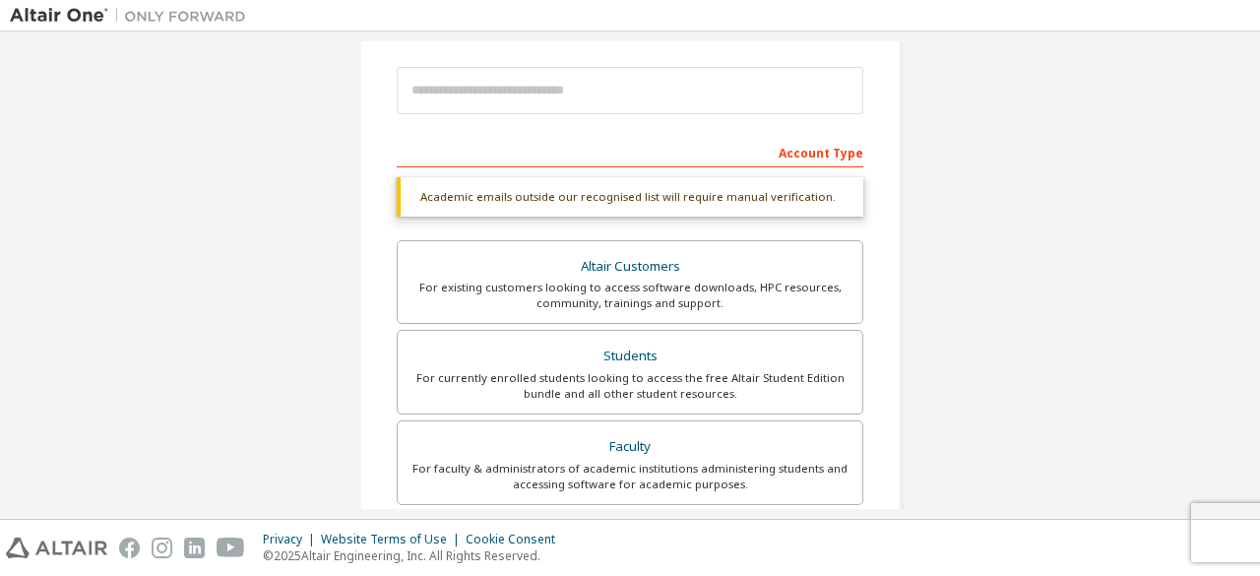
scroll to position [0, 0]
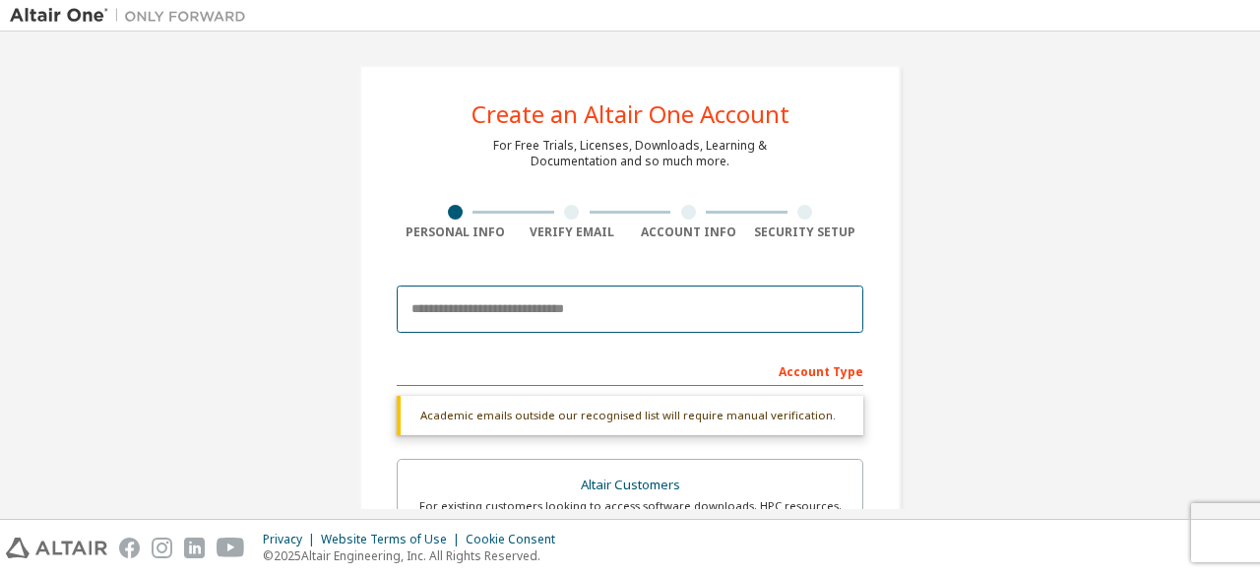
click at [517, 310] on input "email" at bounding box center [630, 309] width 467 height 47
type input "**********"
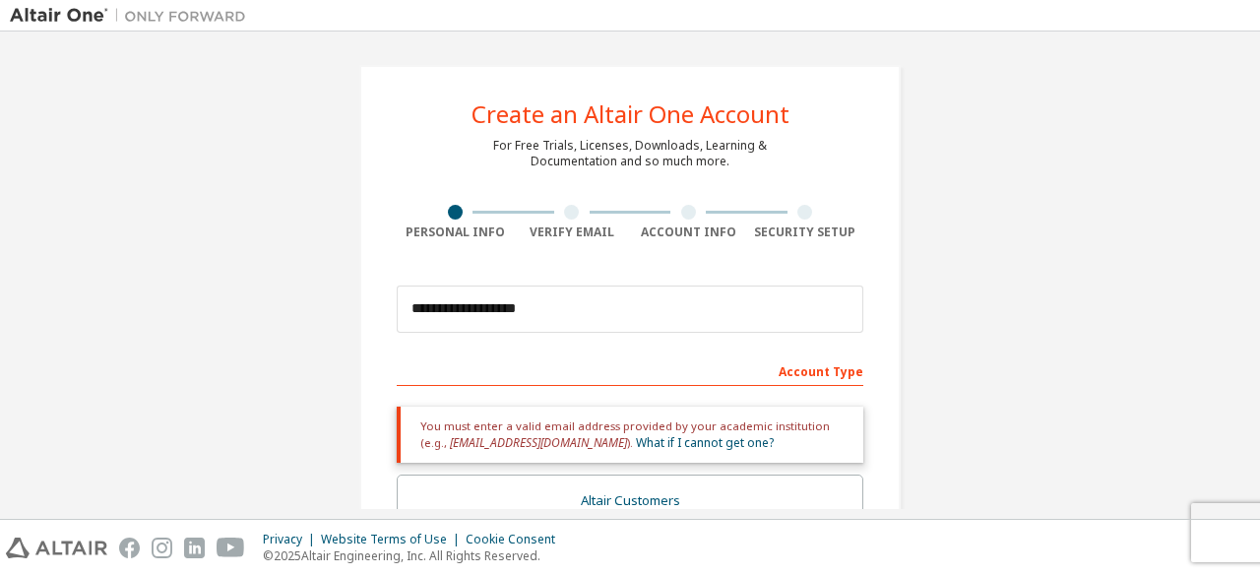
drag, startPoint x: 833, startPoint y: 410, endPoint x: 410, endPoint y: 425, distance: 423.7
click at [410, 425] on div "Academic emails outside our recognised list will require manual verification. Y…" at bounding box center [630, 429] width 467 height 67
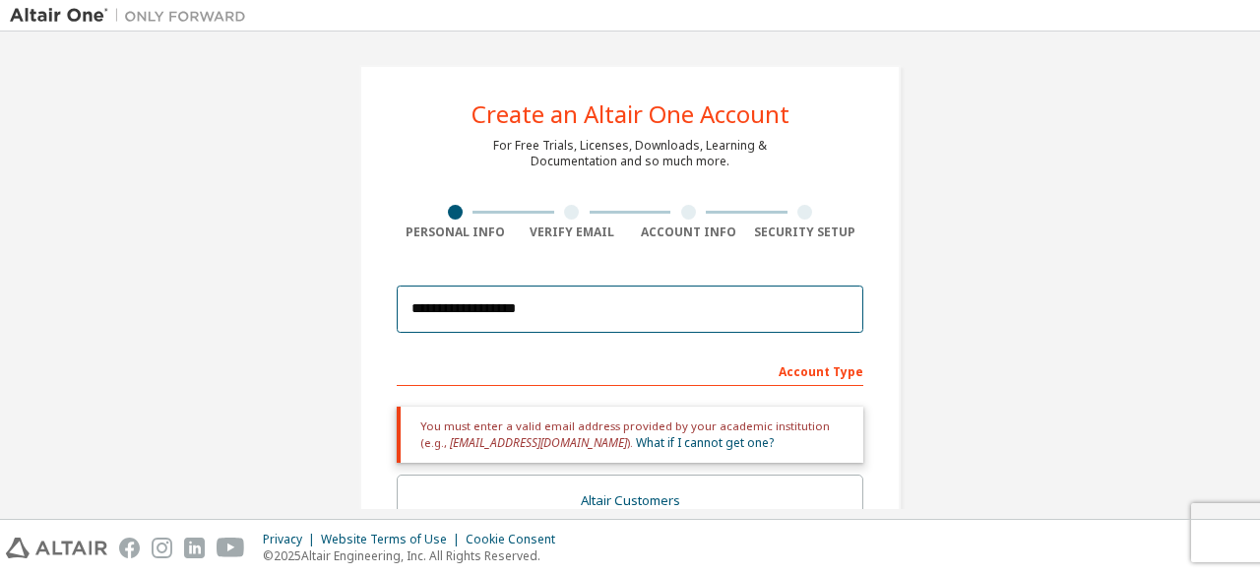
drag, startPoint x: 160, startPoint y: 359, endPoint x: 116, endPoint y: 359, distance: 43.3
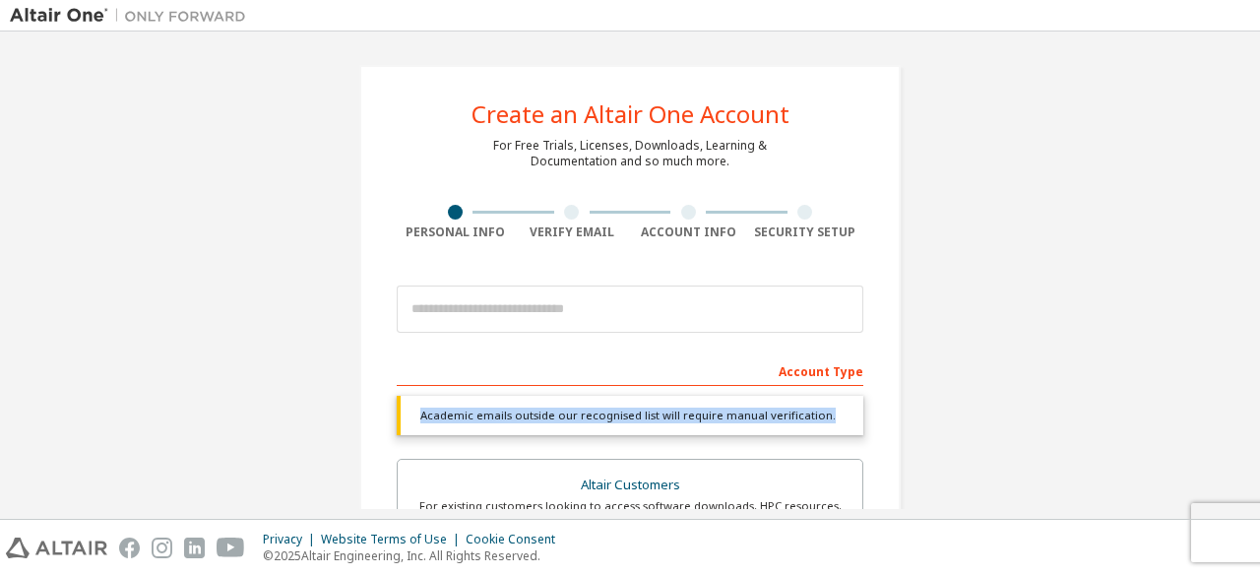
drag, startPoint x: 814, startPoint y: 418, endPoint x: 418, endPoint y: 409, distance: 396.9
click at [418, 409] on div "Academic emails outside our recognised list will require manual verification." at bounding box center [630, 415] width 467 height 39
copy div "Academic emails outside our recognised list will require manual verification."
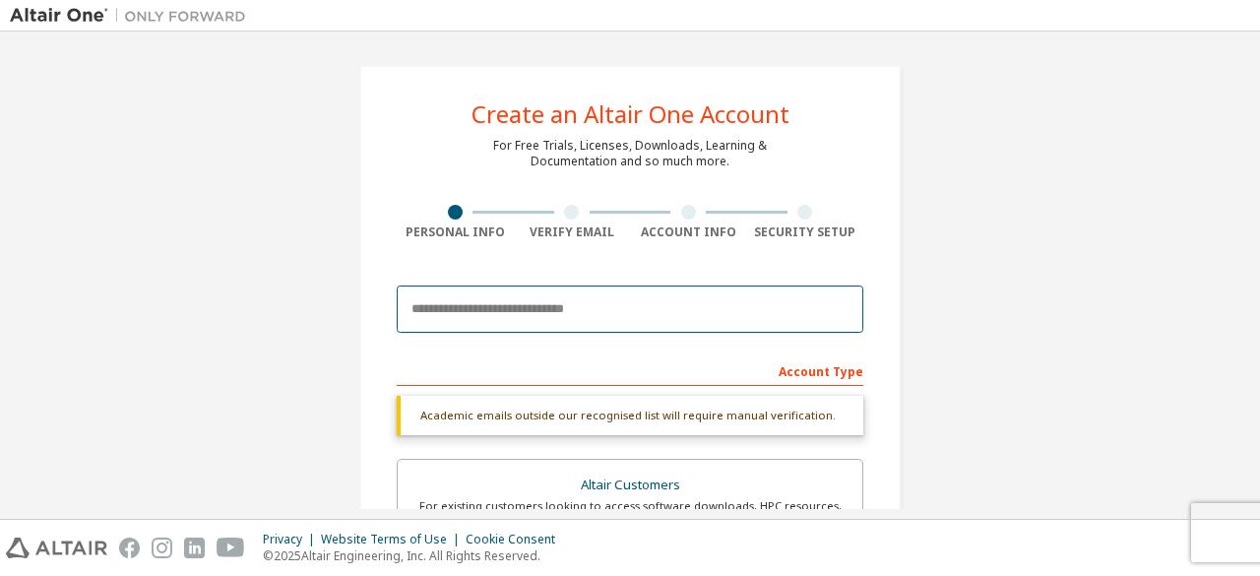
click at [496, 304] on input "email" at bounding box center [630, 309] width 467 height 47
type input "**********"
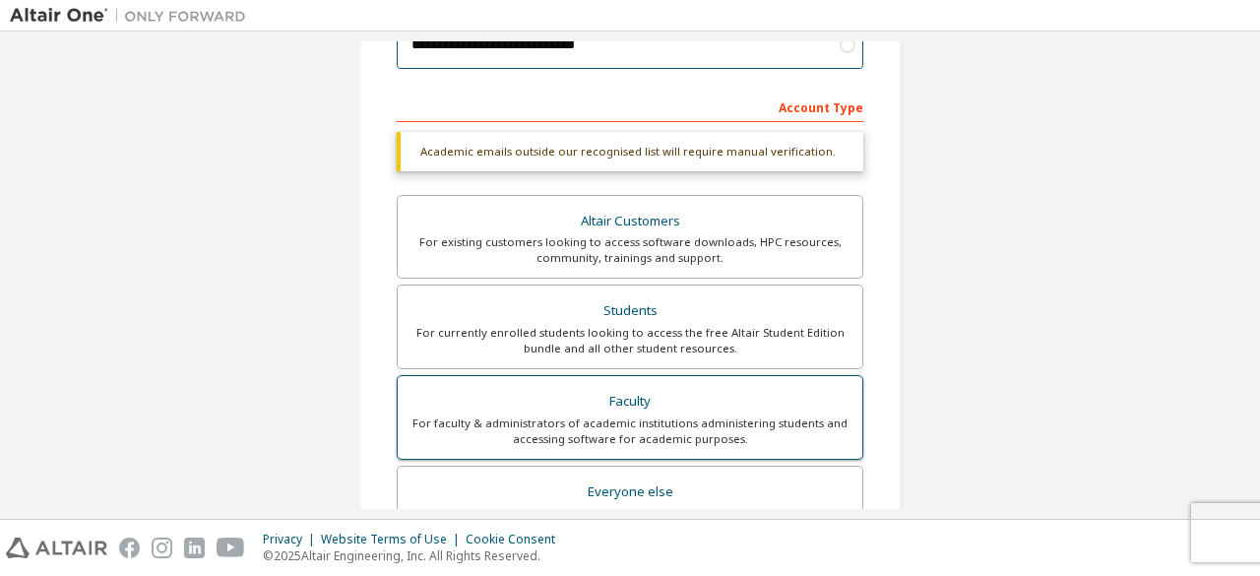
scroll to position [295, 0]
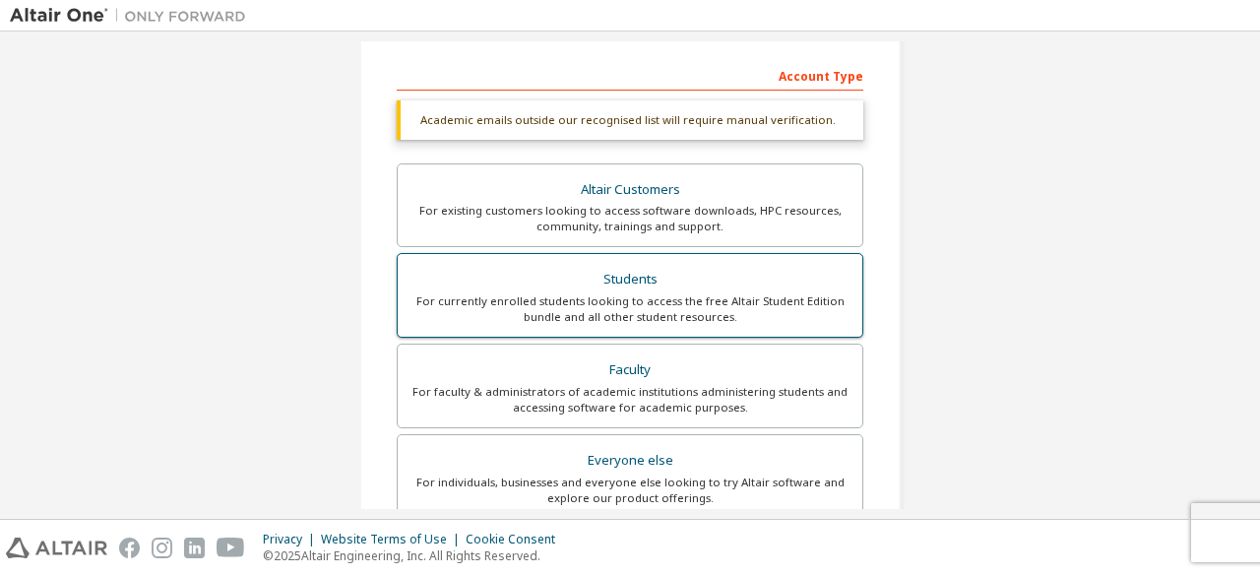
click at [754, 293] on div "For currently enrolled students looking to access the free Altair Student Editi…" at bounding box center [630, 309] width 441 height 32
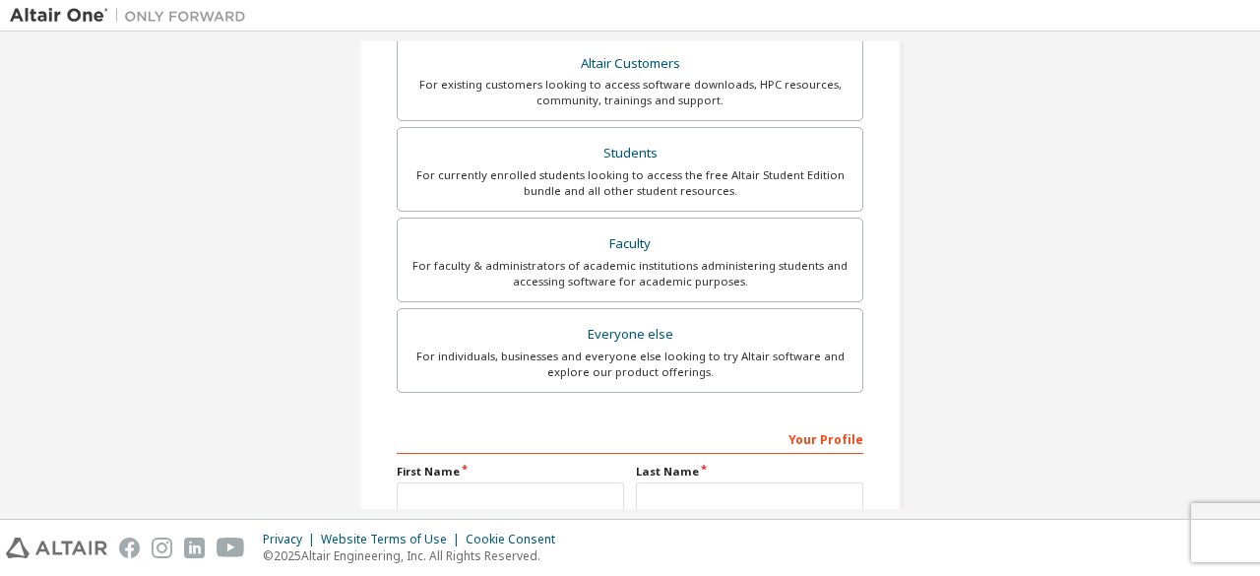
scroll to position [492, 0]
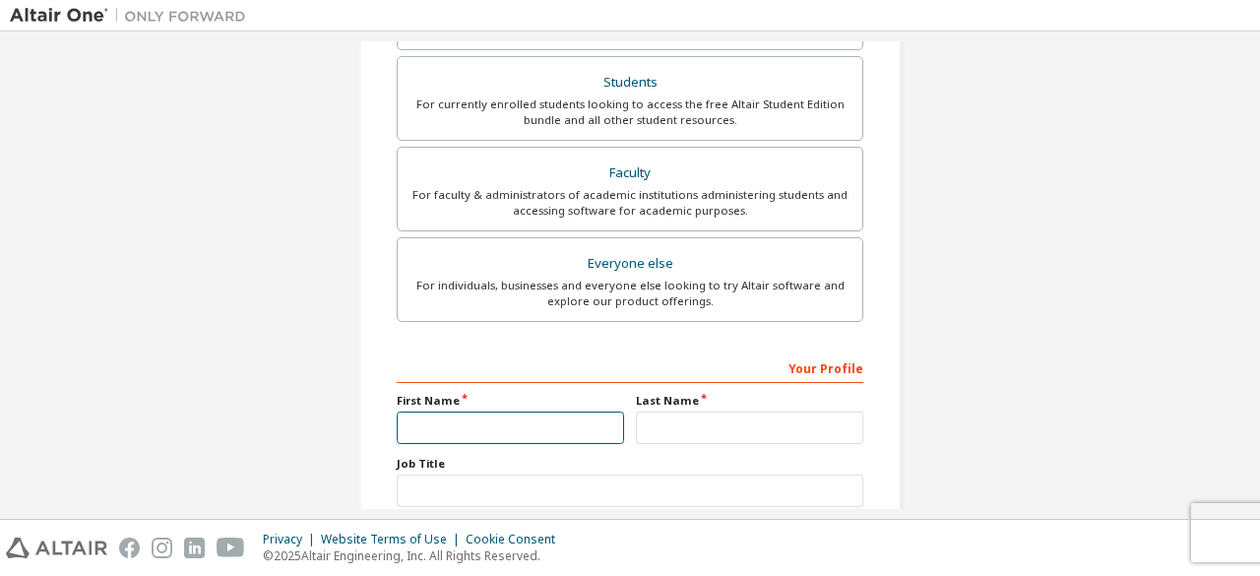
click at [461, 422] on input "text" at bounding box center [510, 428] width 227 height 32
type input "*****"
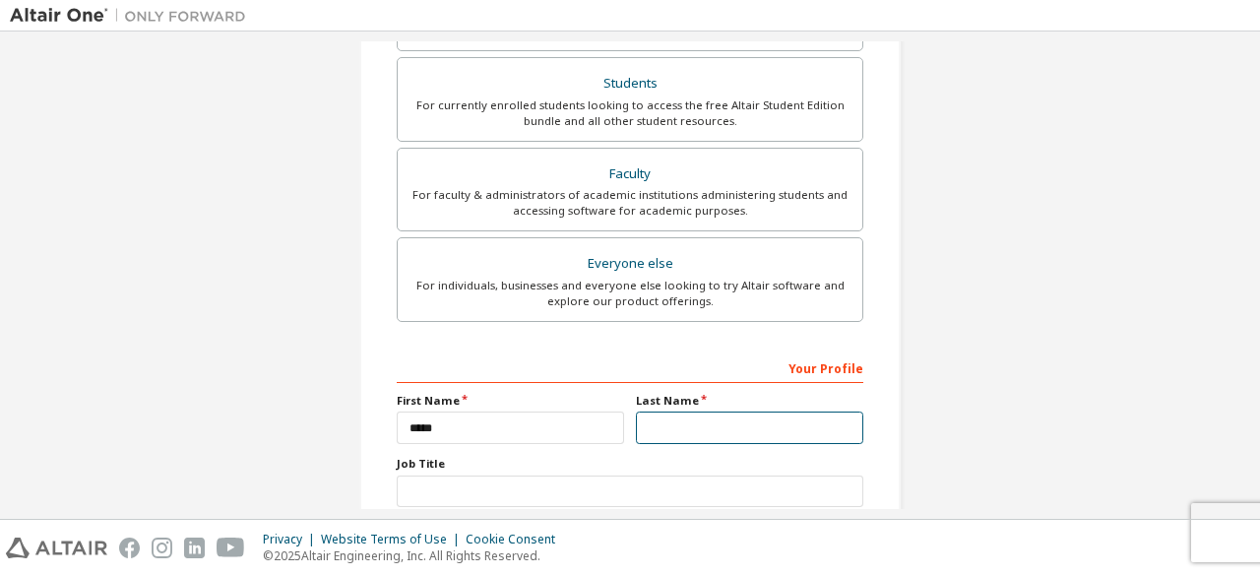
click at [674, 412] on input "text" at bounding box center [749, 428] width 227 height 32
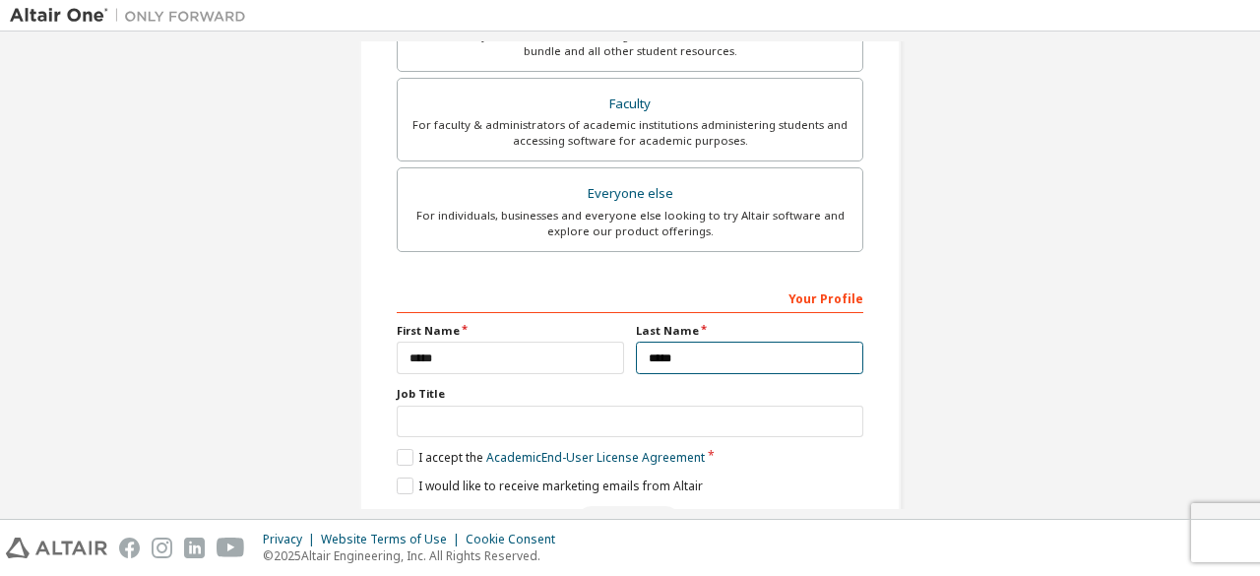
scroll to position [540, 0]
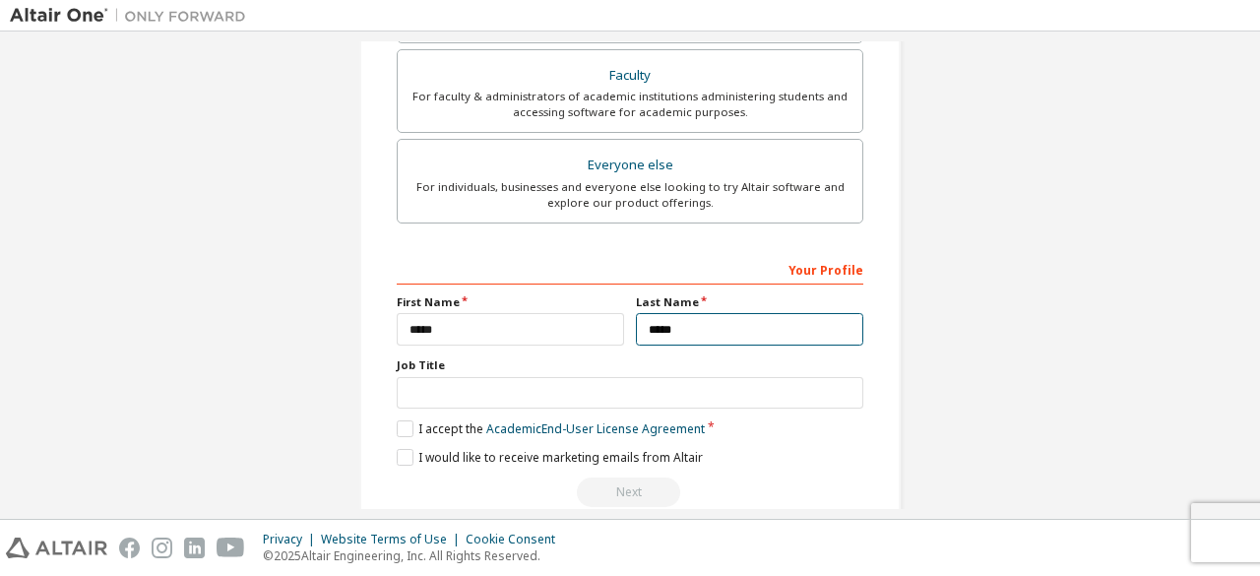
type input "*****"
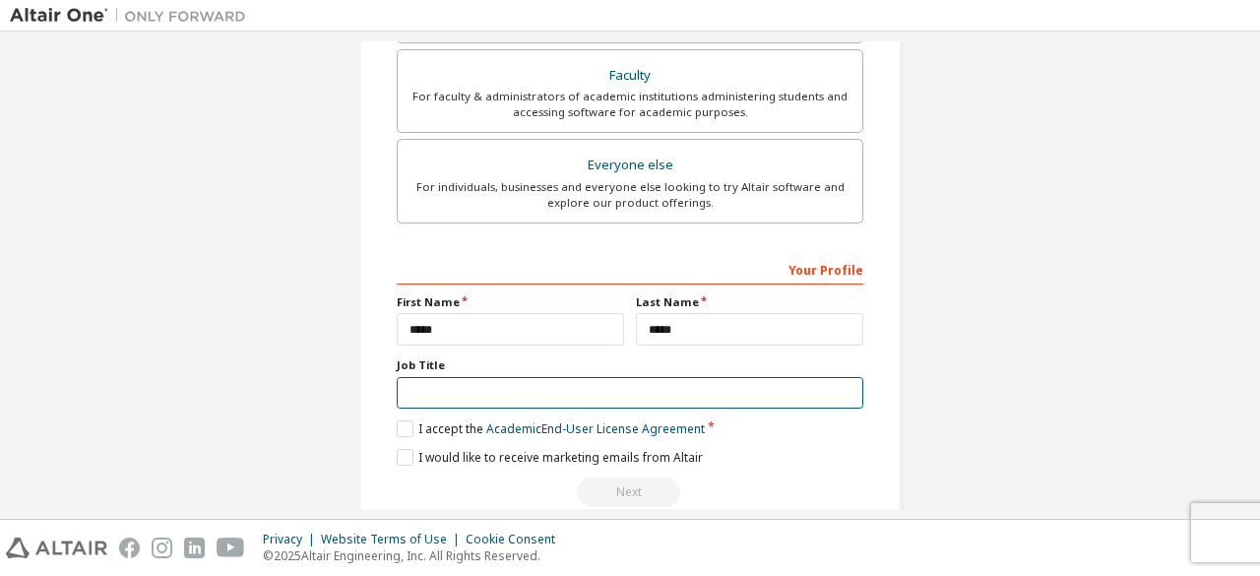
click at [447, 377] on input "text" at bounding box center [630, 393] width 467 height 32
type input "*******"
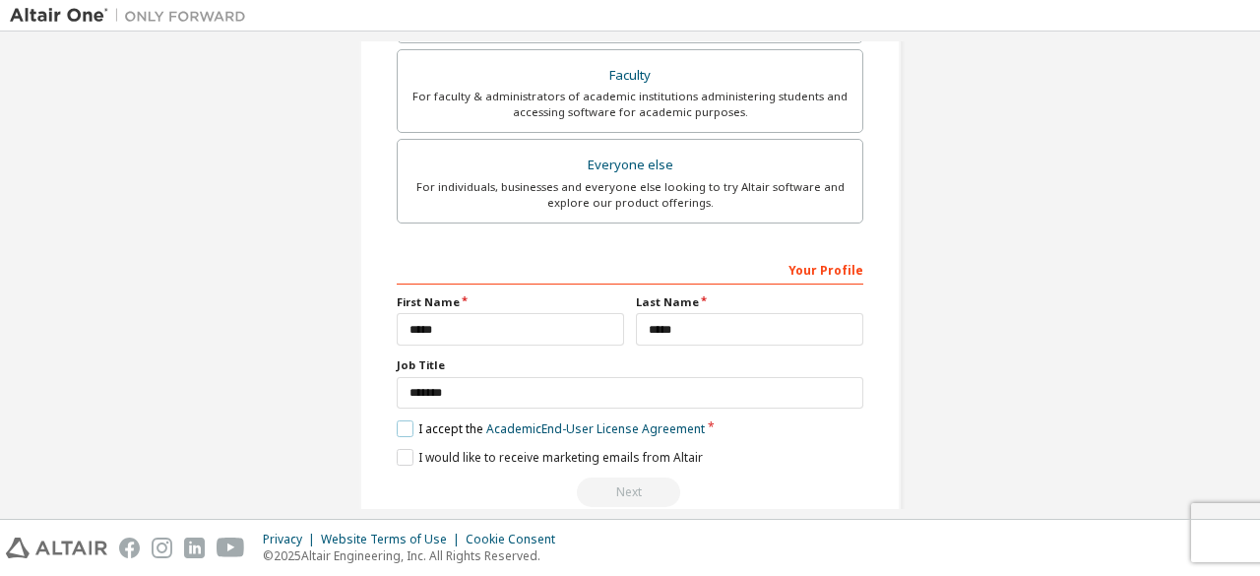
click at [398, 420] on label "I accept the Academic End-User License Agreement" at bounding box center [551, 428] width 308 height 17
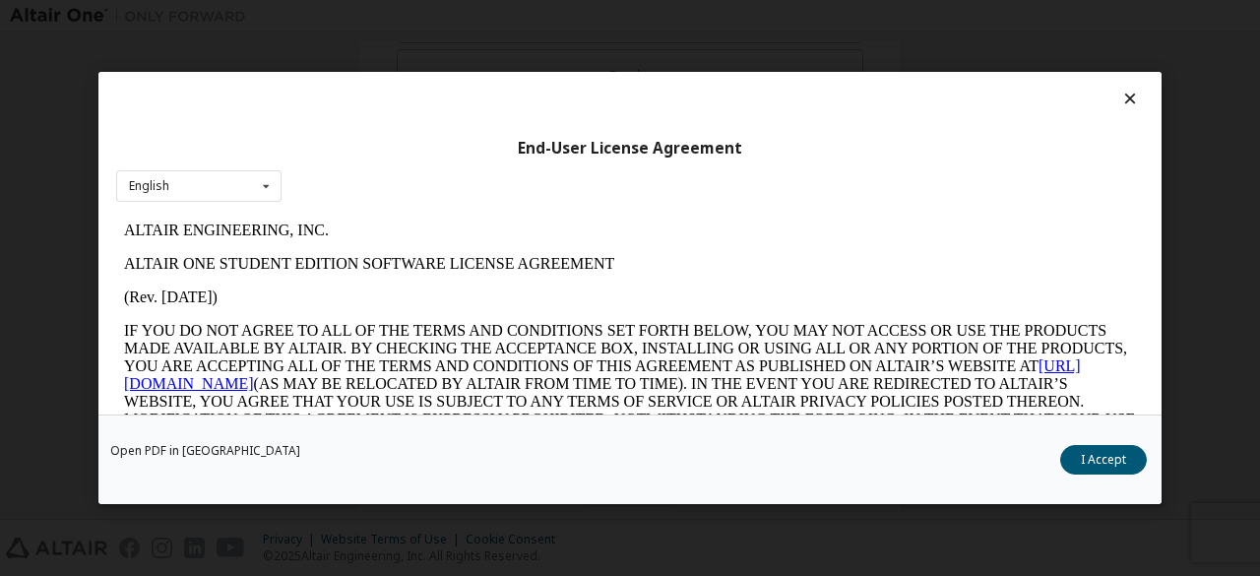
scroll to position [0, 0]
click at [1128, 97] on icon at bounding box center [1131, 99] width 21 height 18
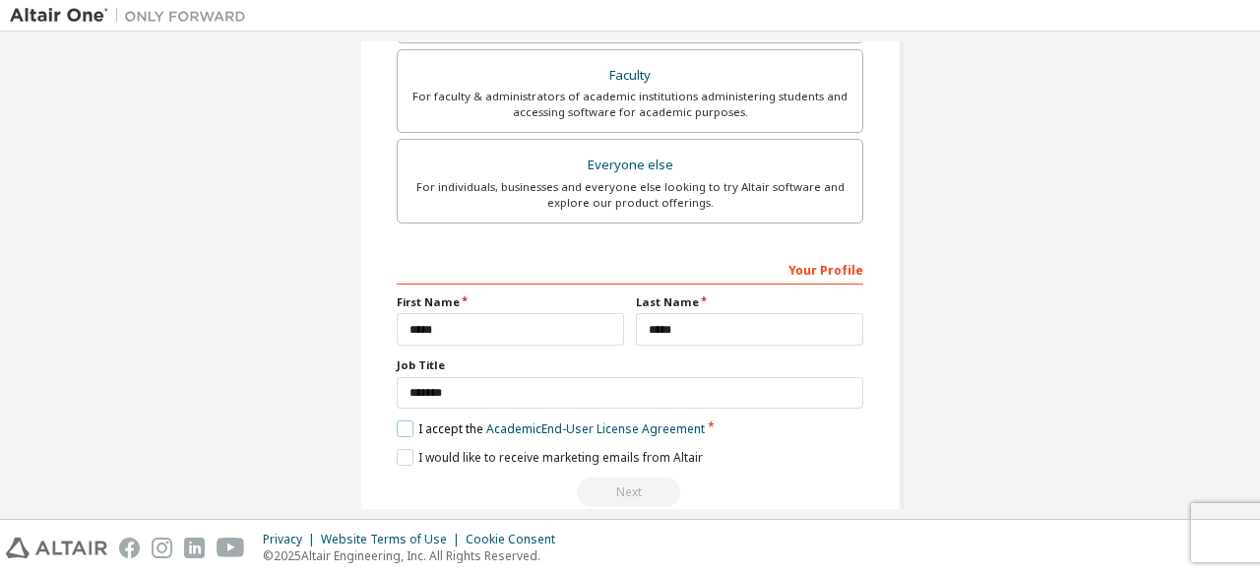
click at [412, 420] on label "I accept the Academic End-User License Agreement" at bounding box center [551, 428] width 308 height 17
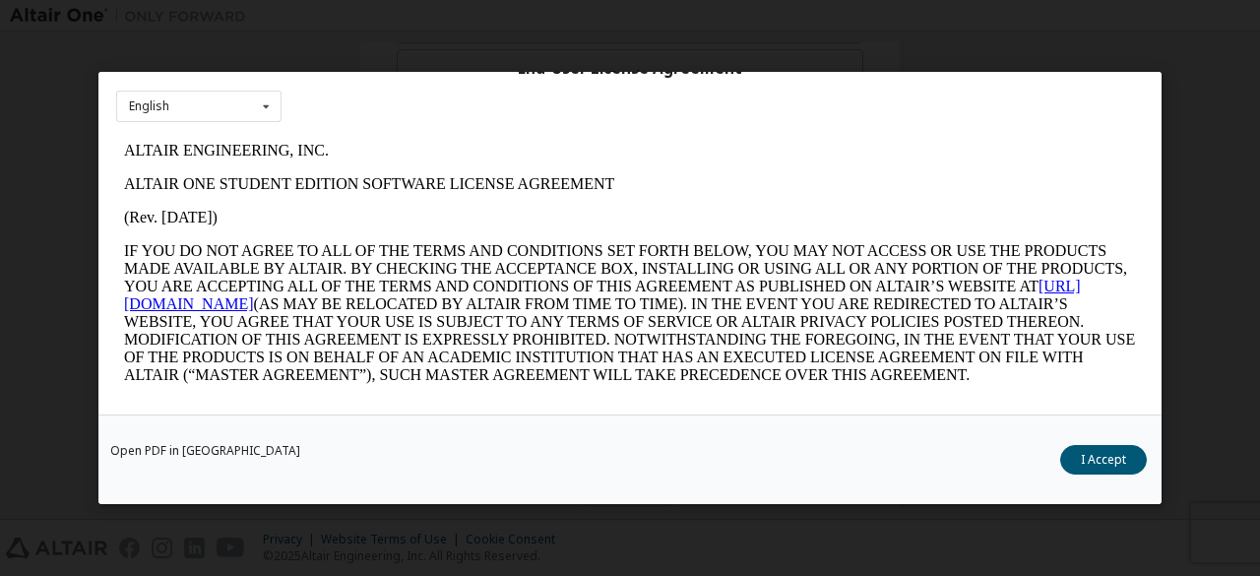
scroll to position [81, 0]
click at [1083, 451] on button "I Accept" at bounding box center [1103, 460] width 87 height 30
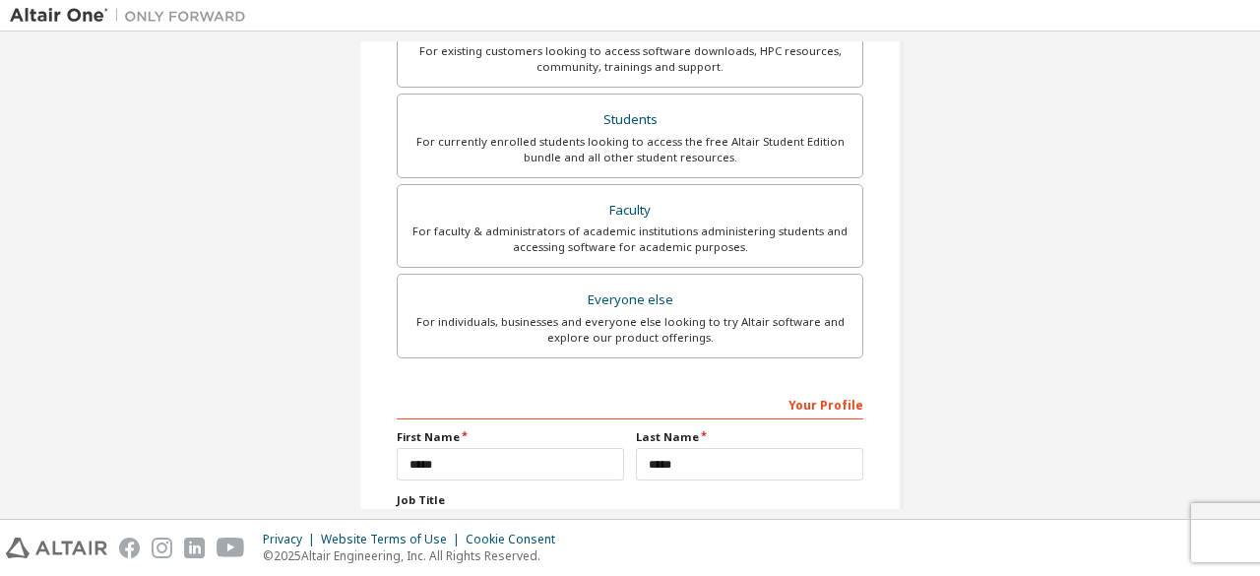
scroll to position [244, 0]
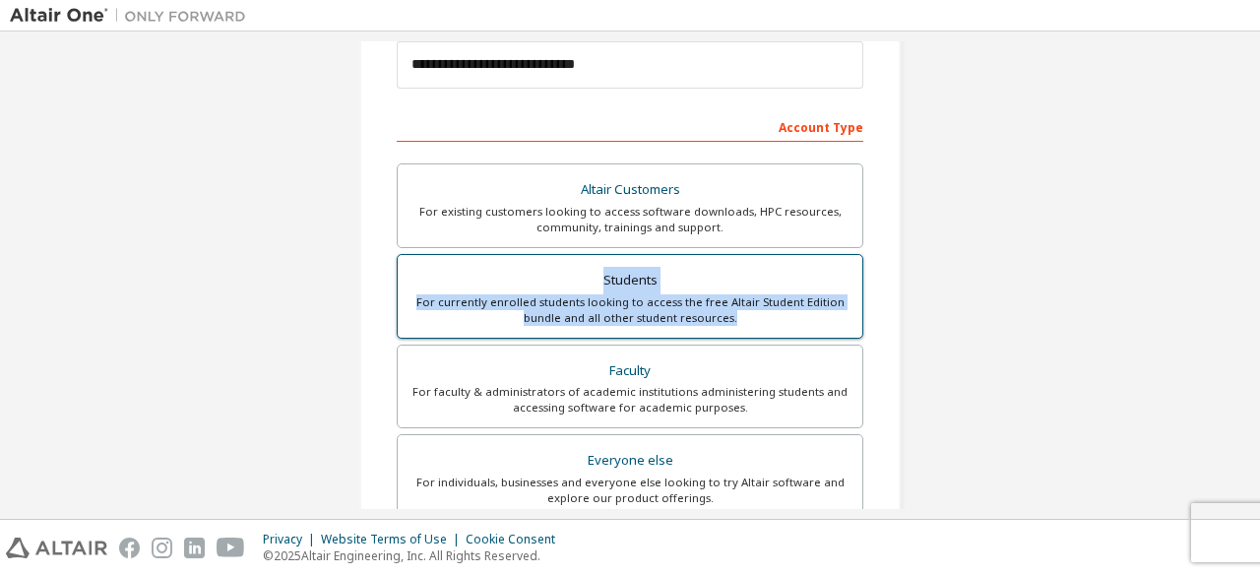
drag, startPoint x: 759, startPoint y: 314, endPoint x: 397, endPoint y: 280, distance: 364.0
click at [397, 280] on label "Students For currently enrolled students looking to access the free Altair Stud…" at bounding box center [630, 296] width 467 height 85
copy label "Students For currently enrolled students looking to access the free Altair Stud…"
click at [783, 308] on div "For currently enrolled students looking to access the free Altair Student Editi…" at bounding box center [630, 310] width 441 height 32
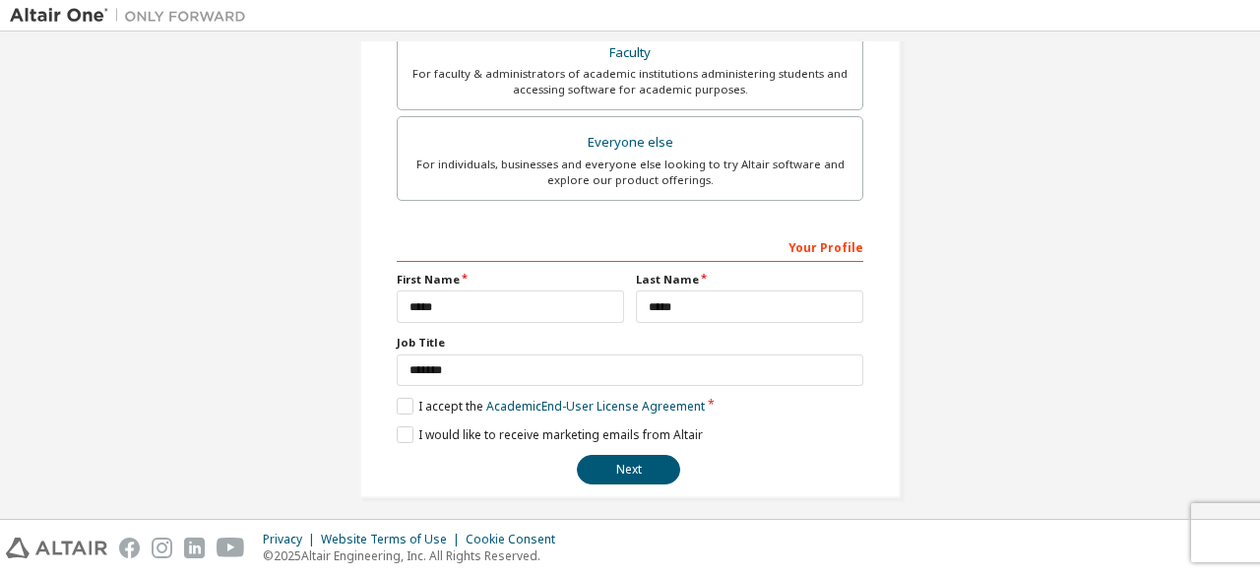
scroll to position [569, 0]
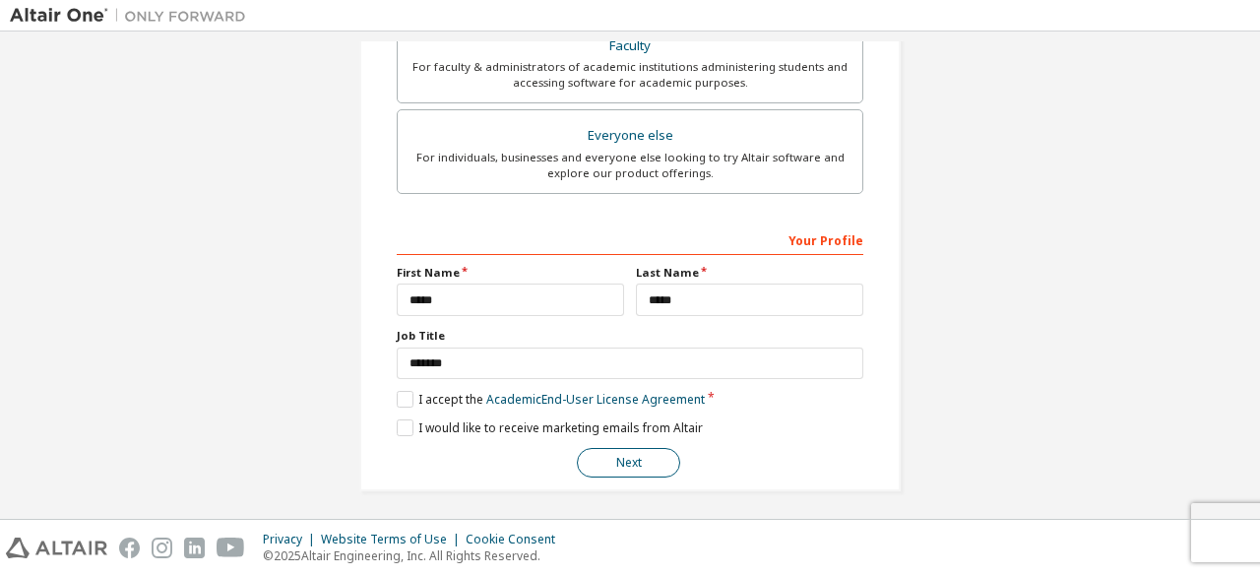
click at [630, 452] on button "Next" at bounding box center [628, 463] width 103 height 30
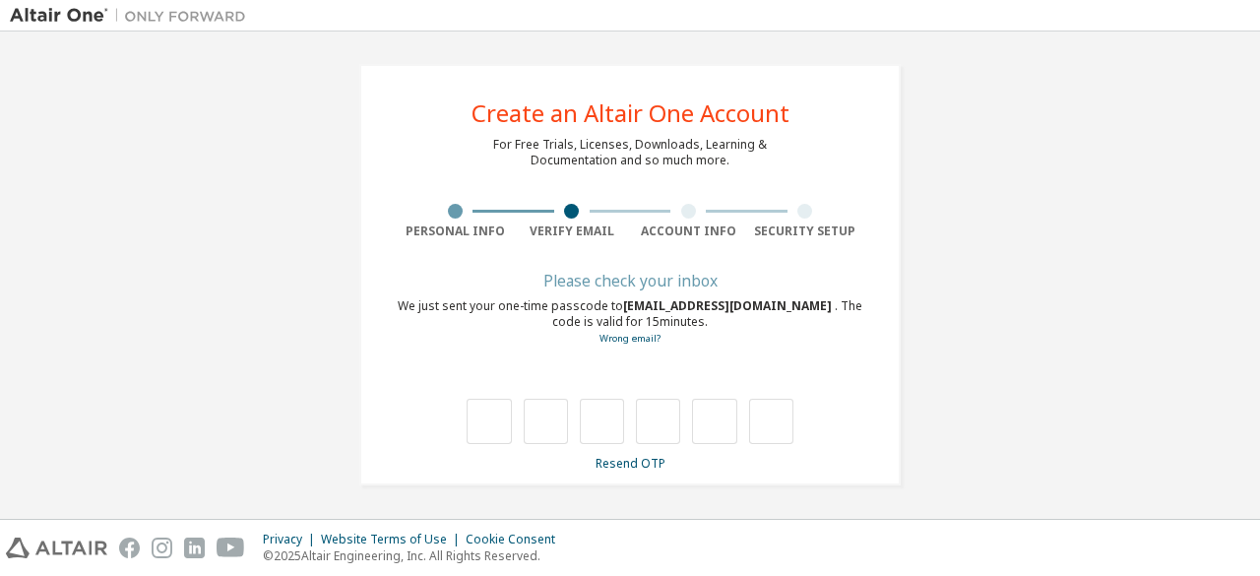
scroll to position [0, 0]
type input "*"
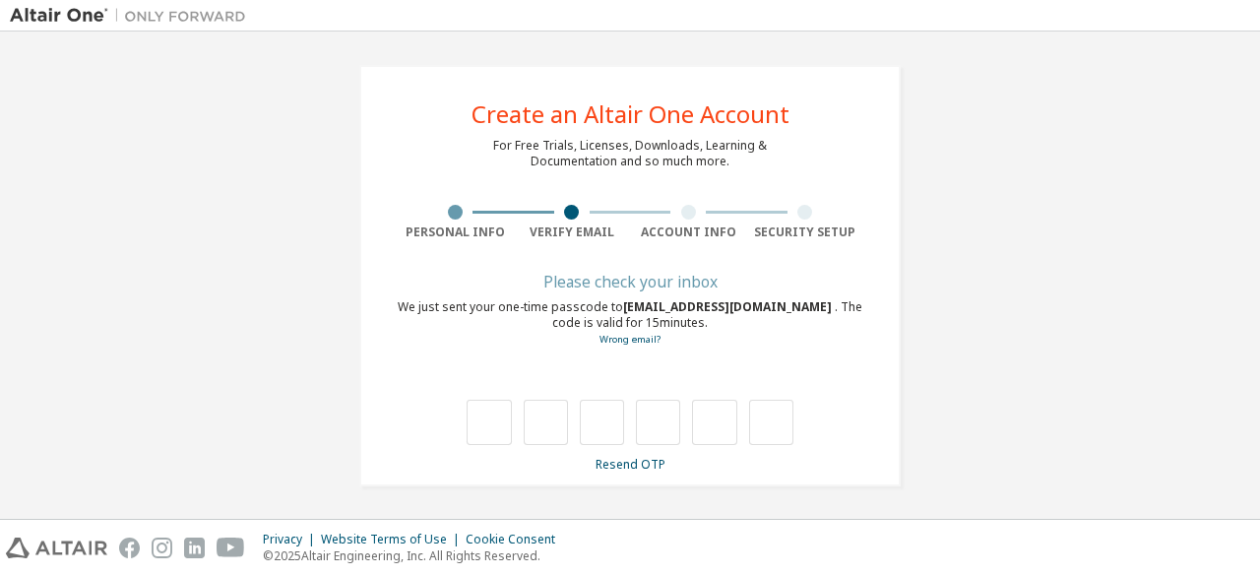
type input "*"
